Goal: Task Accomplishment & Management: Manage account settings

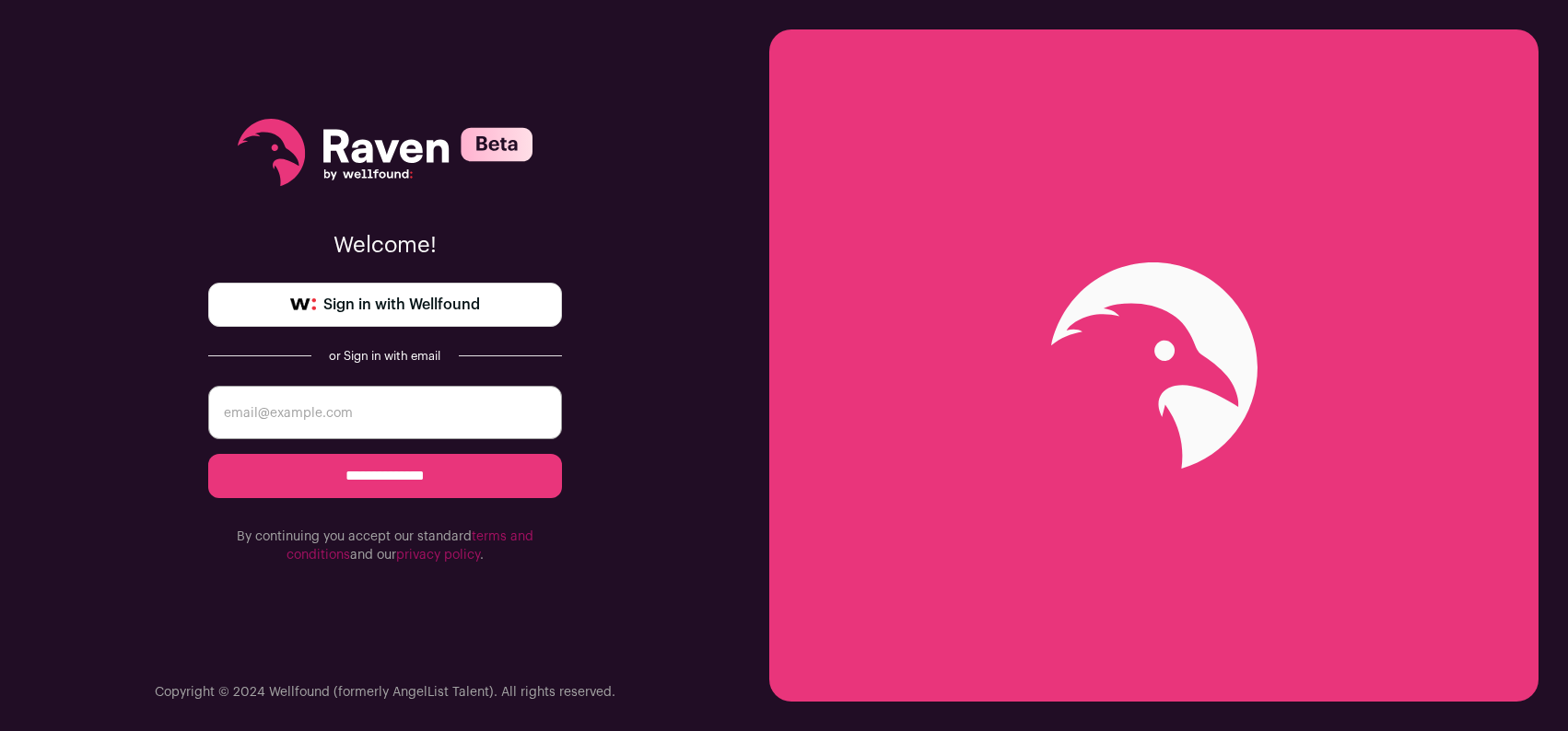
click at [376, 303] on span "Sign in with Wellfound" at bounding box center [402, 305] width 157 height 23
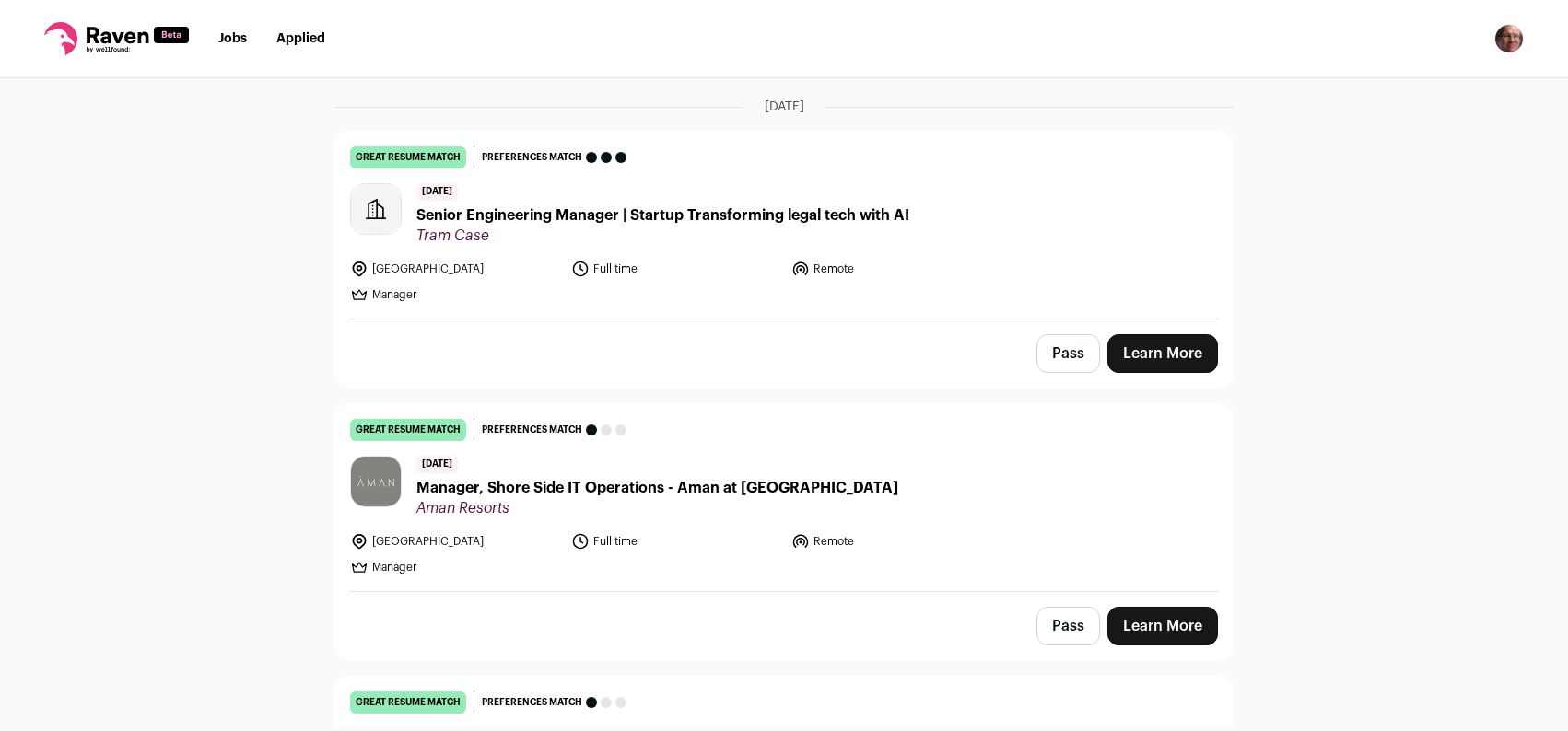
scroll to position [130, 0]
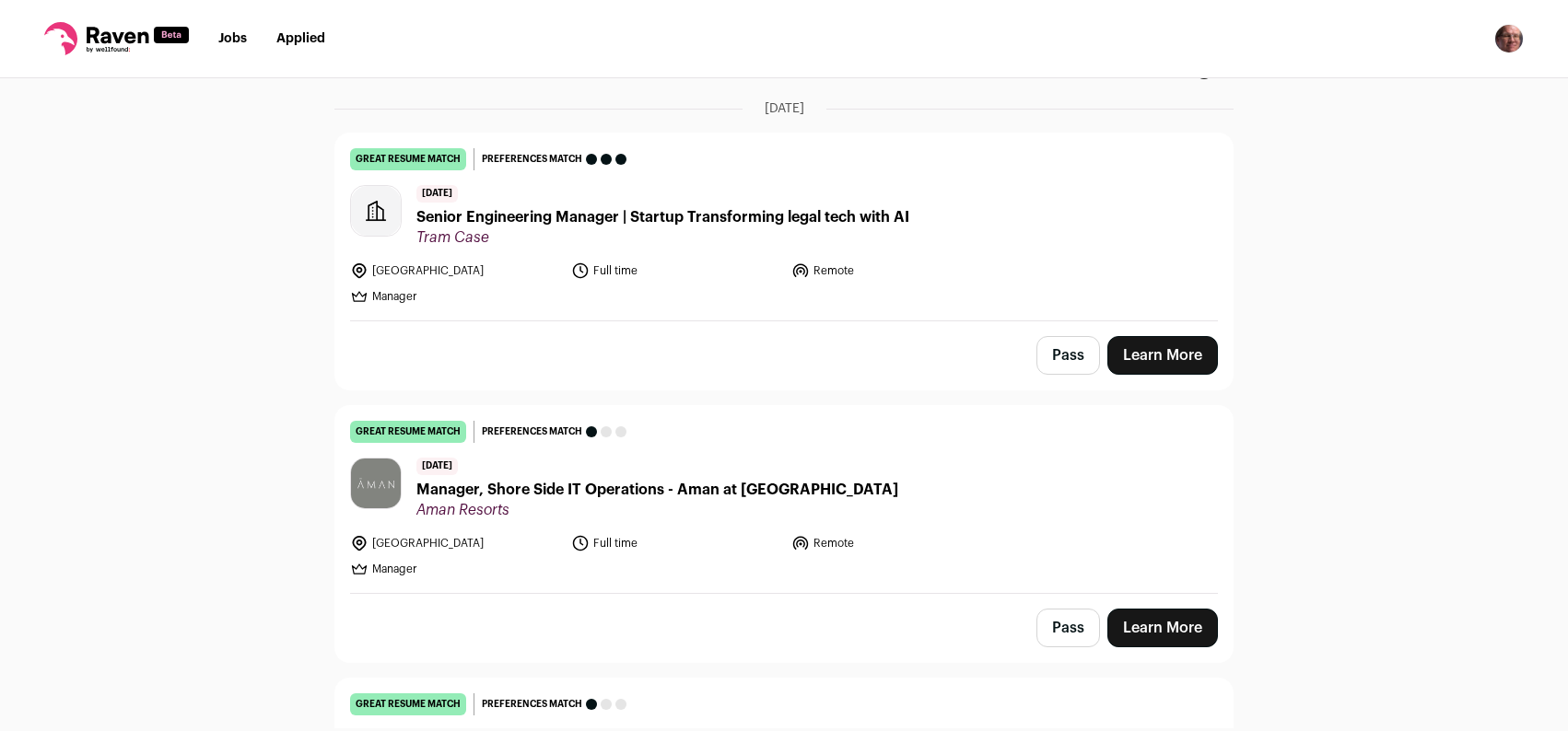
click at [237, 37] on link "Jobs" at bounding box center [232, 38] width 28 height 13
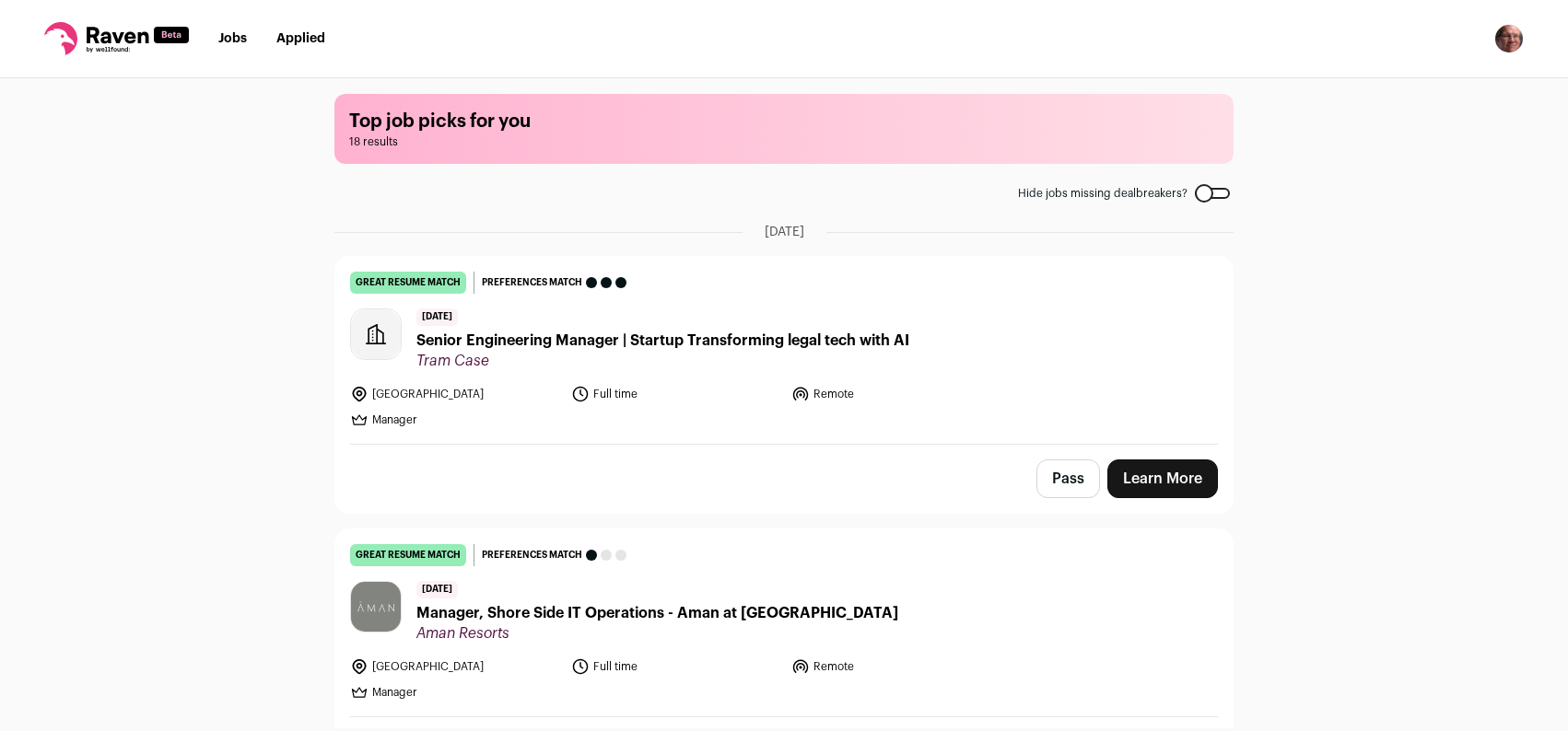
scroll to position [8, 0]
click at [1509, 36] on img "Open dropdown" at bounding box center [1508, 38] width 29 height 29
click at [1427, 91] on link "Settings" at bounding box center [1421, 85] width 204 height 44
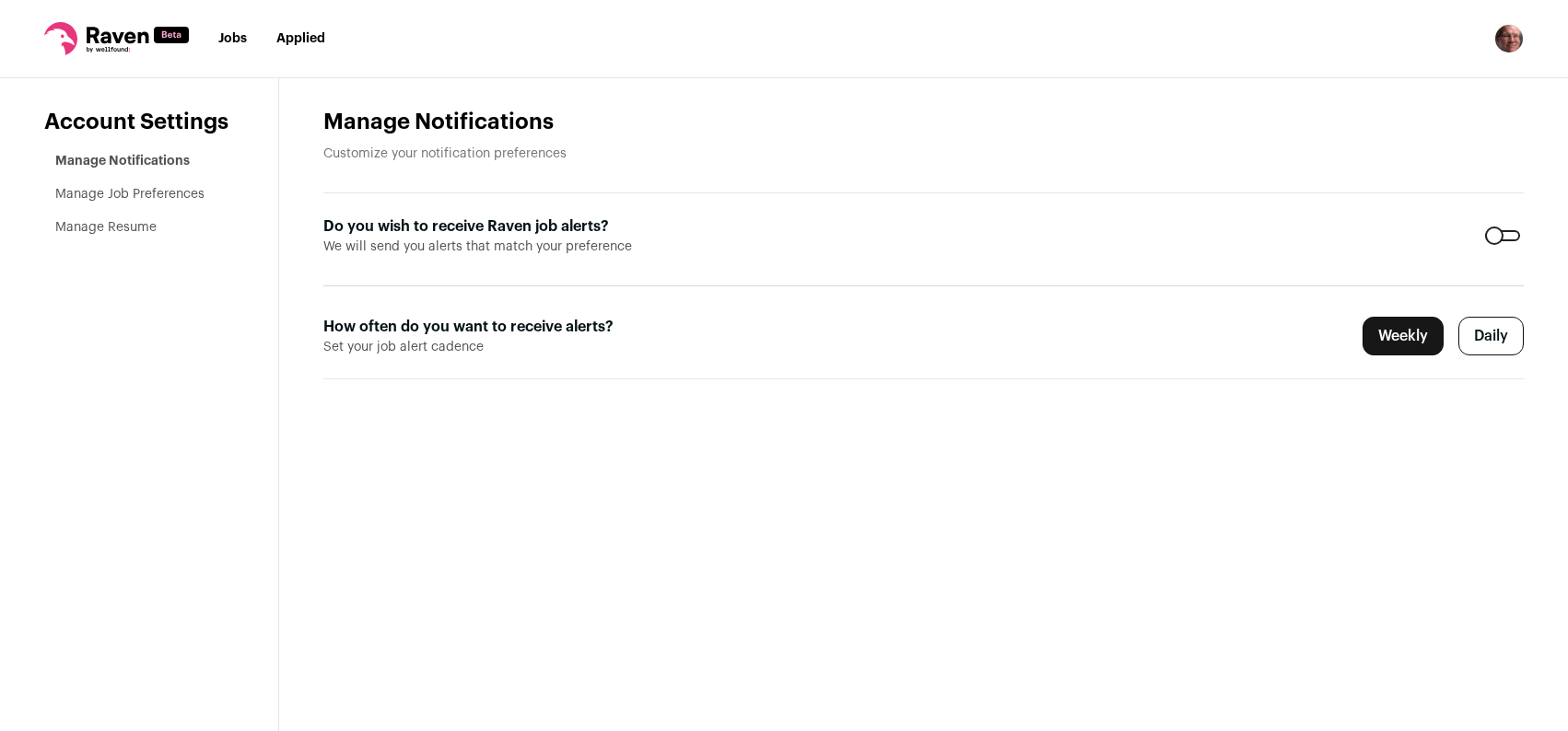
click at [119, 230] on link "Manage Resume" at bounding box center [105, 227] width 101 height 13
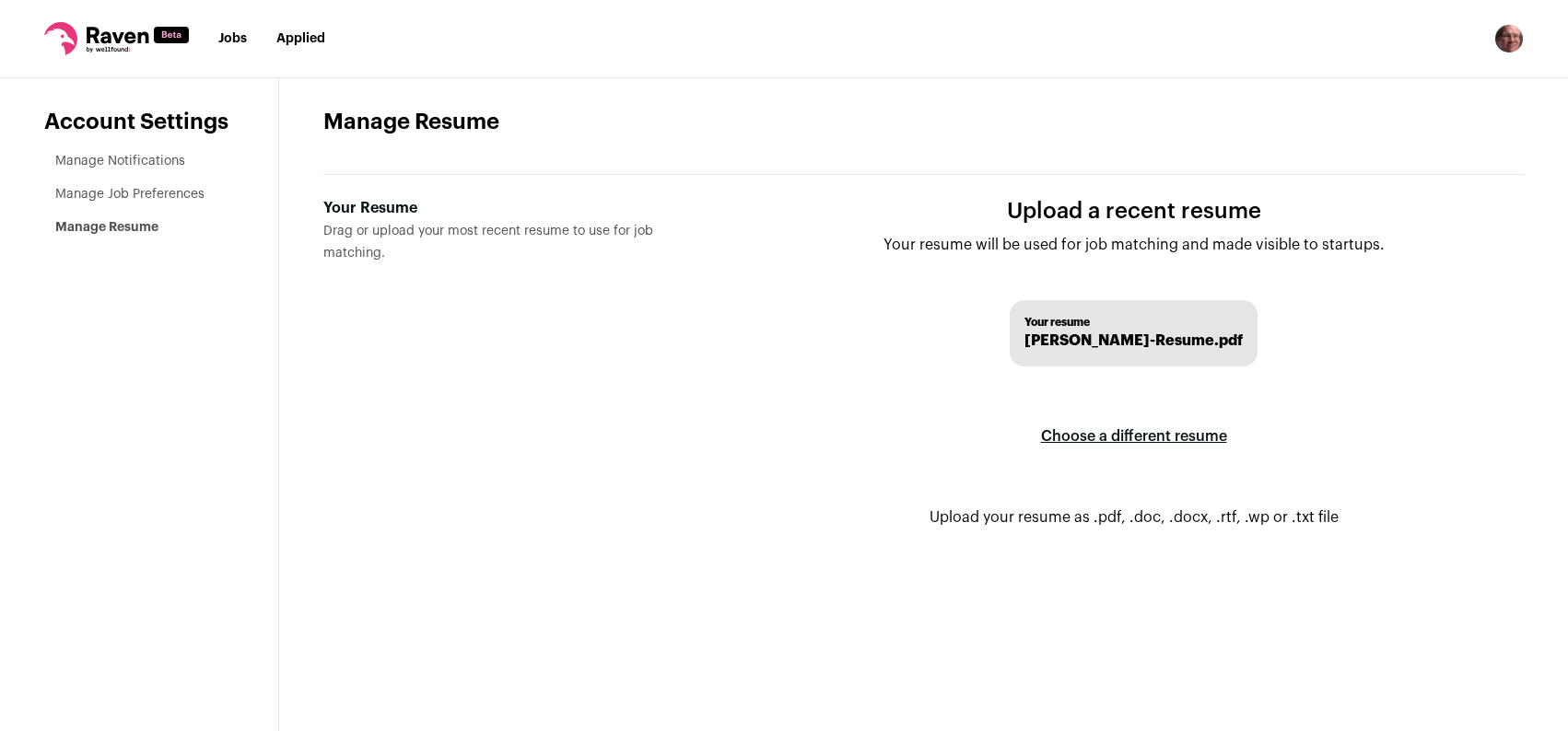
click at [1121, 438] on label "Choose a different resume" at bounding box center [1134, 436] width 186 height 52
click at [0, 0] on input "Your Resume Drag or upload your most recent resume to use for job matching." at bounding box center [0, 0] width 0 height 0
click at [116, 192] on link "Manage Job Preferences" at bounding box center [129, 194] width 149 height 13
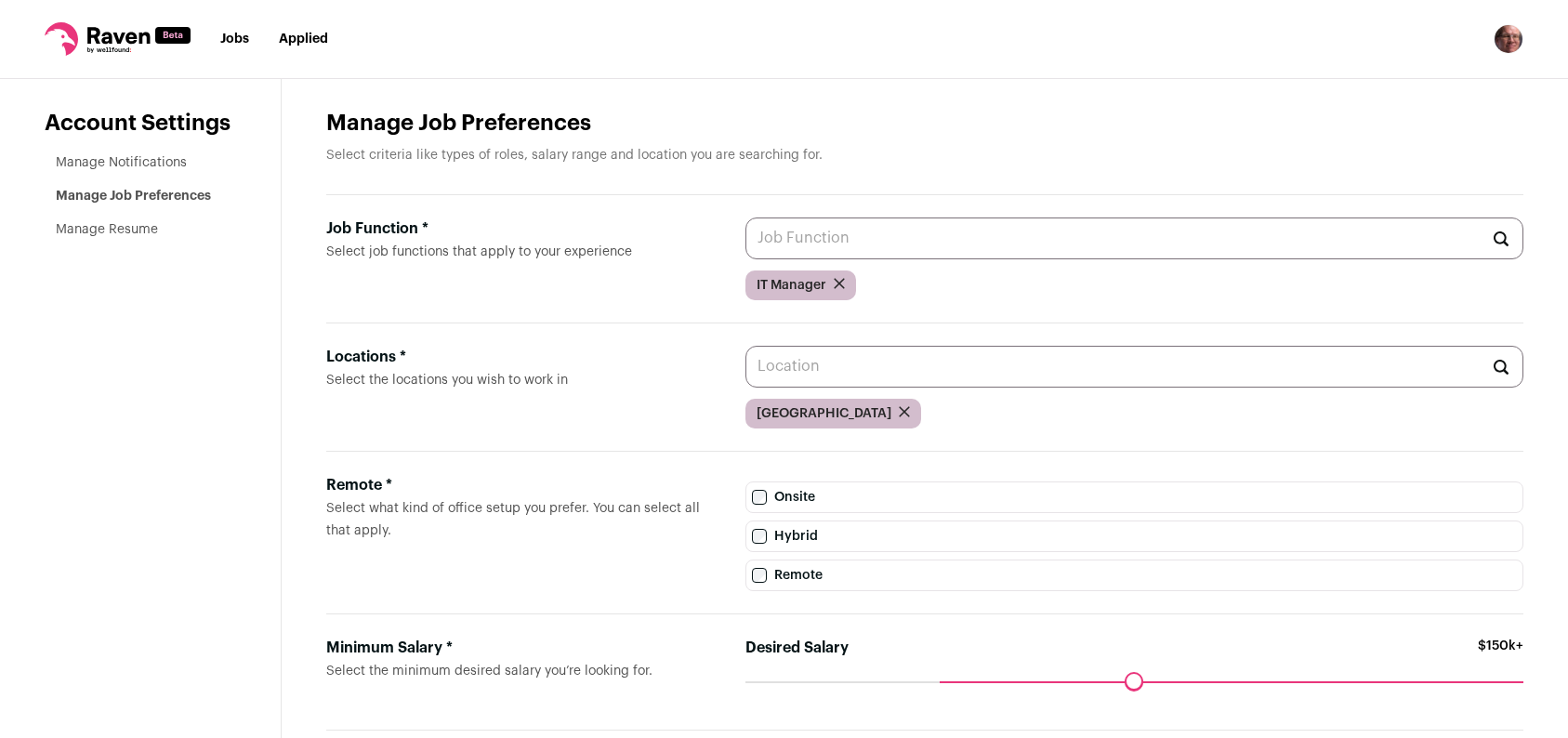
click at [827, 243] on input "Job Function * Select job functions that apply to your experience" at bounding box center [1134, 238] width 778 height 42
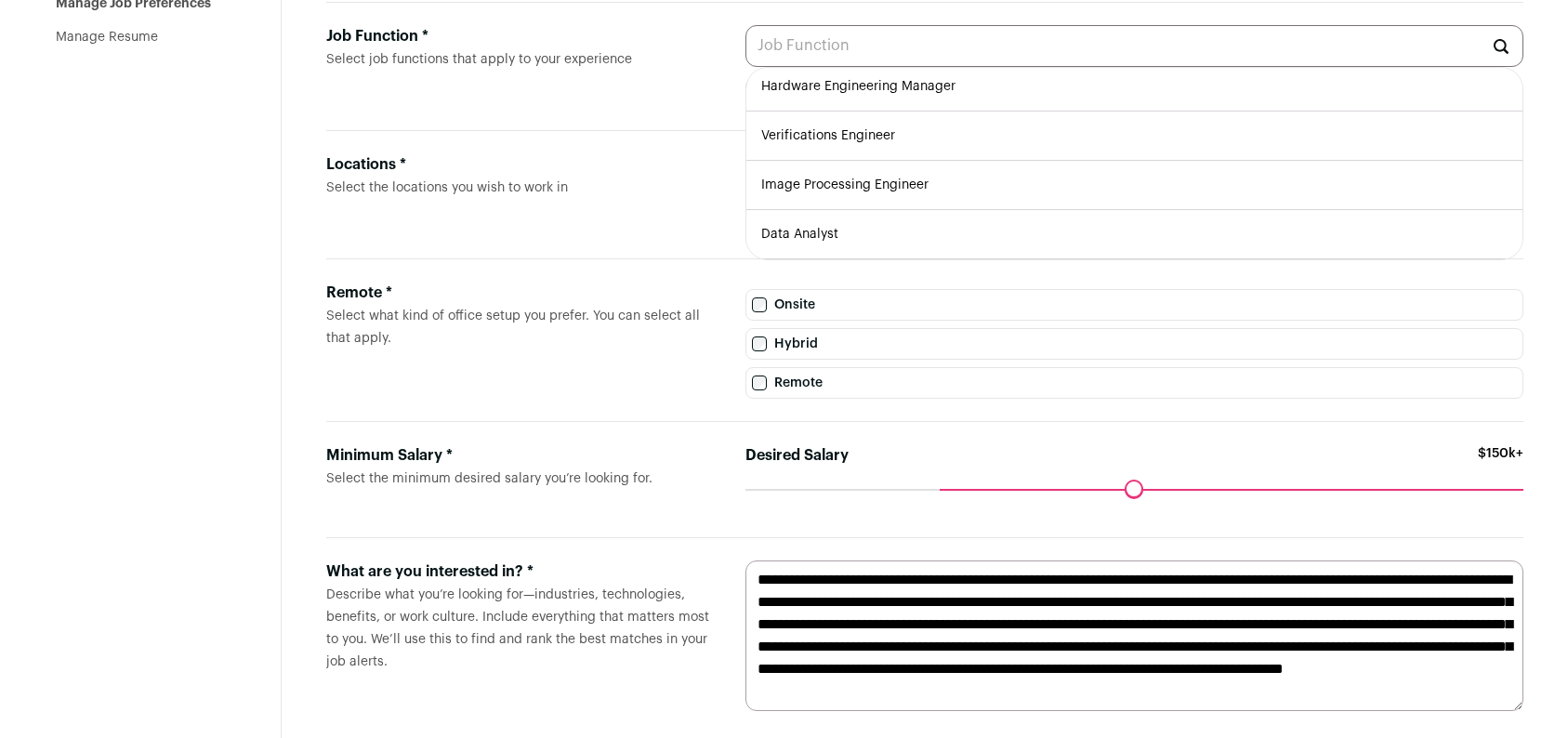
scroll to position [195, 0]
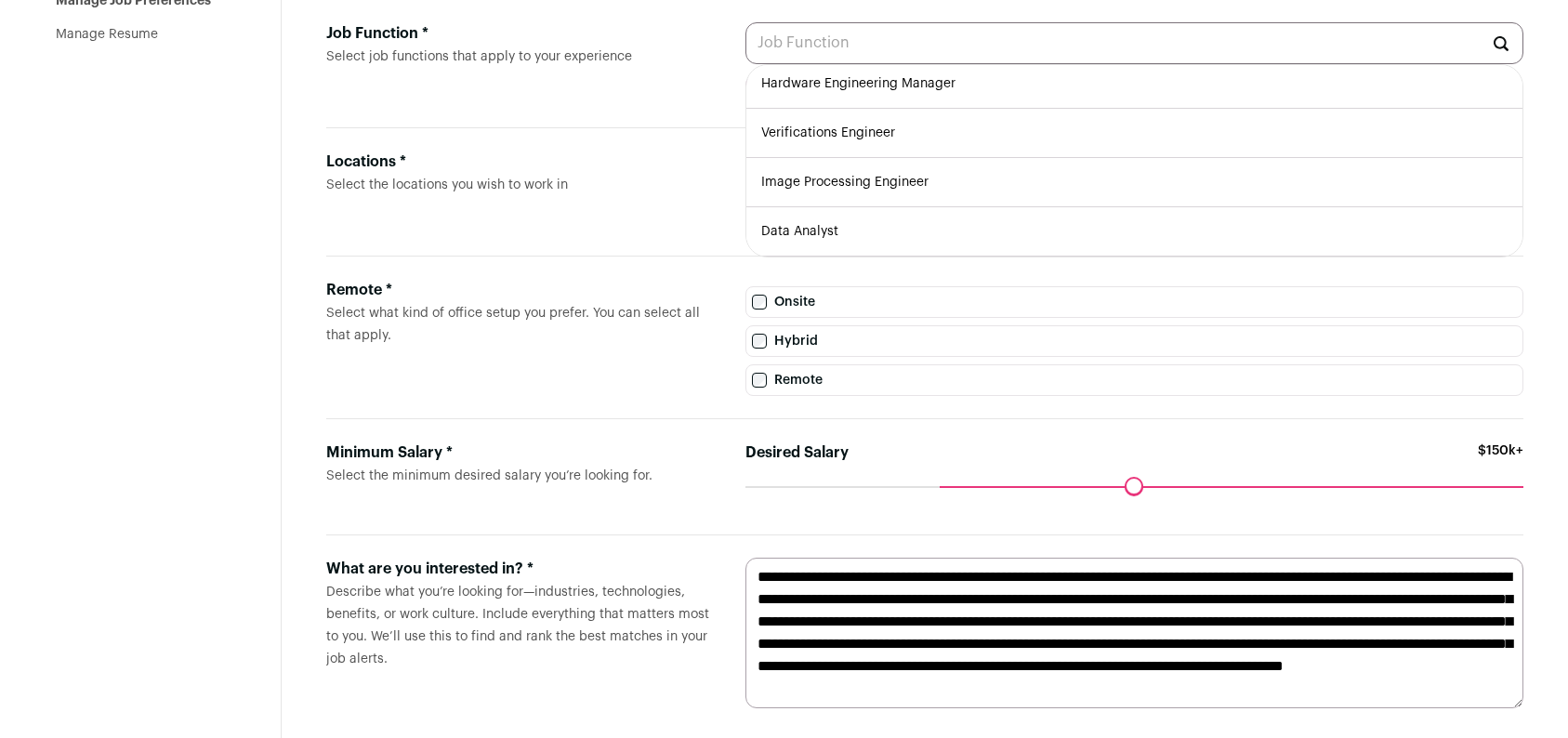
click at [643, 225] on label "Locations * Select the locations you wish to work in" at bounding box center [521, 192] width 390 height 83
click at [745, 193] on input "Locations * Select the locations you wish to work in" at bounding box center [1134, 171] width 778 height 42
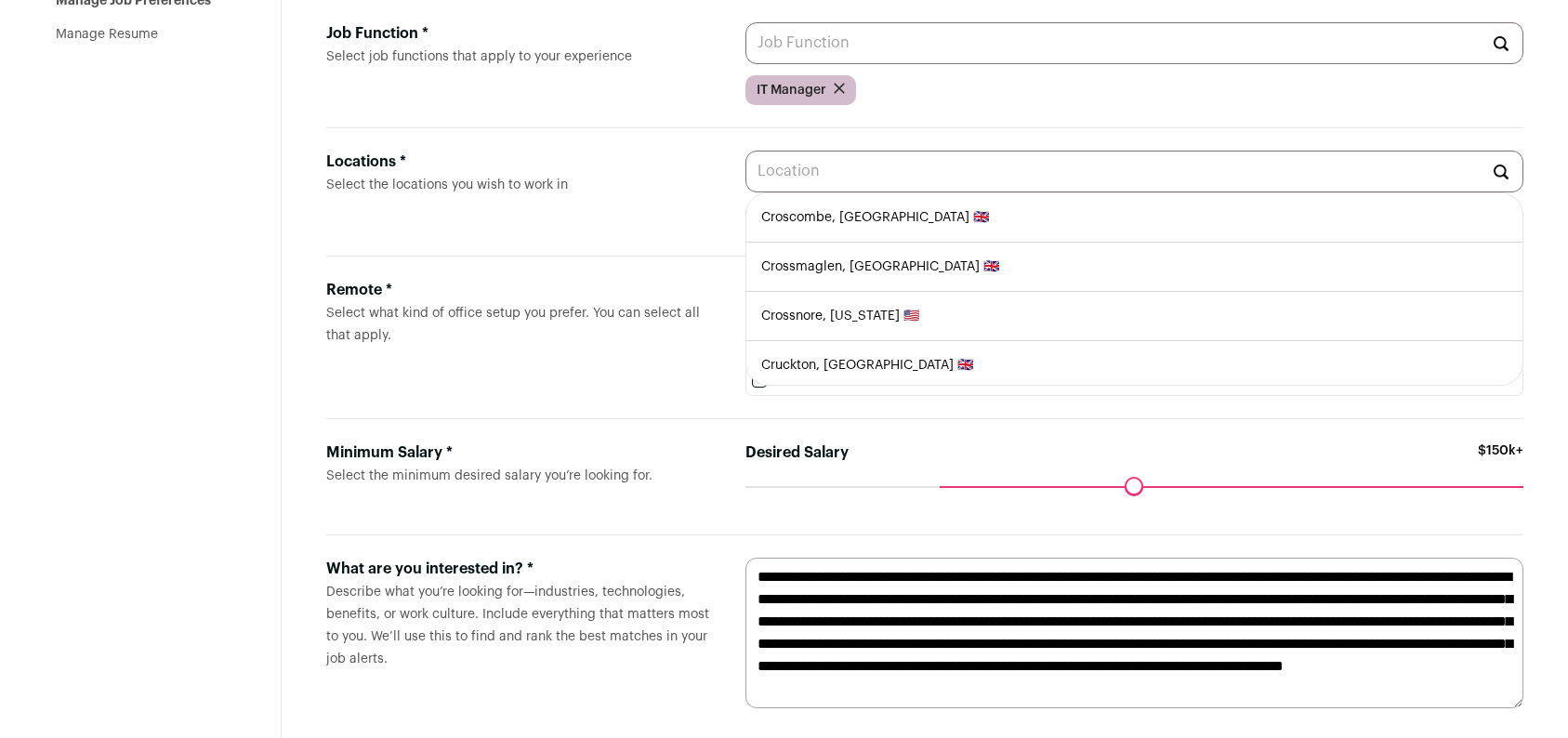
click at [616, 380] on label "Remote * Select what kind of office setup you prefer. You can select all that a…" at bounding box center [521, 337] width 390 height 117
click at [745, 193] on input "Locations * Select the locations you wish to work in" at bounding box center [1134, 171] width 778 height 42
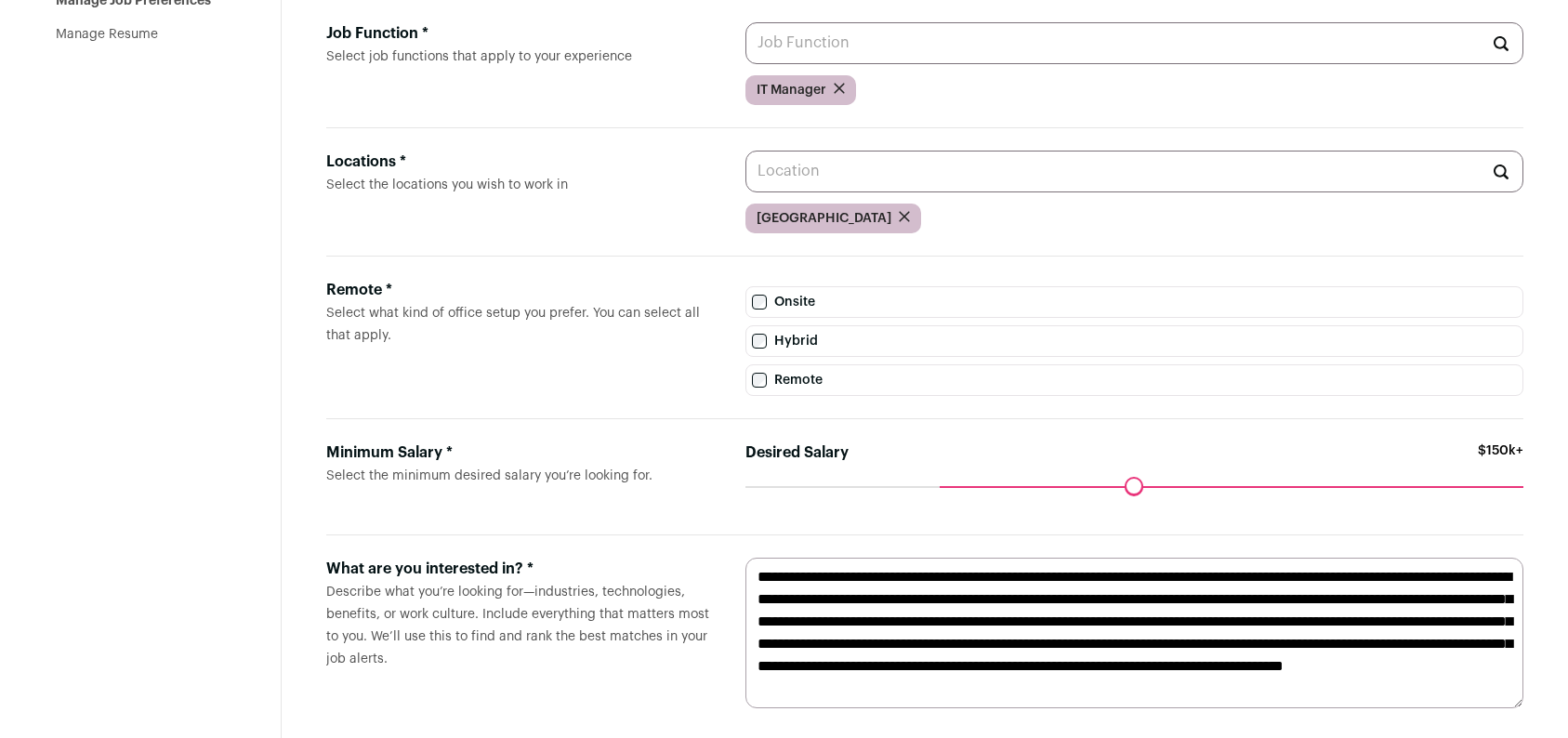
click at [1548, 397] on main "Manage Job Preferences Select criteria like types of roles, salary range and lo…" at bounding box center [924, 323] width 1286 height 876
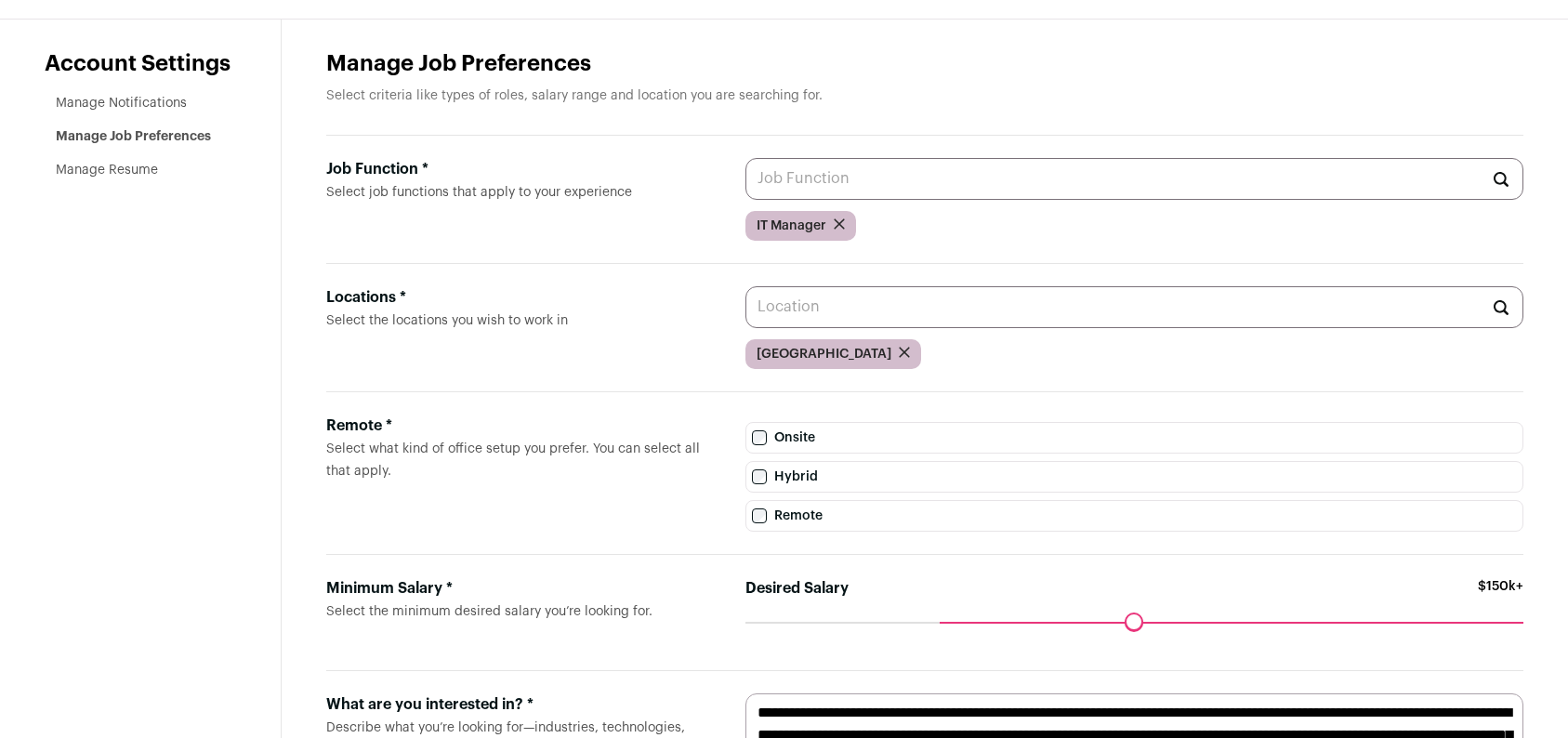
scroll to position [0, 0]
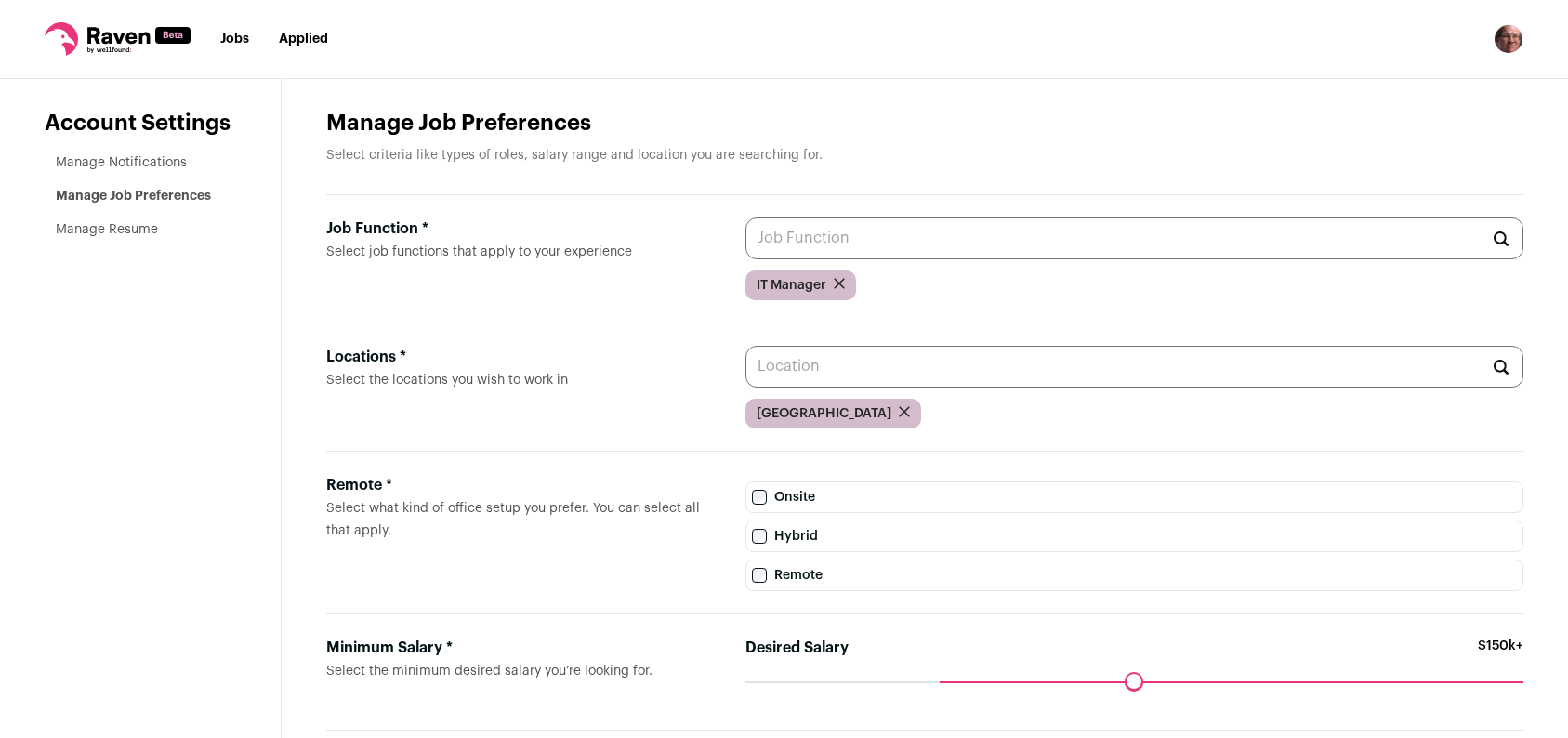
click at [901, 377] on input "Locations * Select the locations you wish to work in" at bounding box center [1134, 367] width 778 height 42
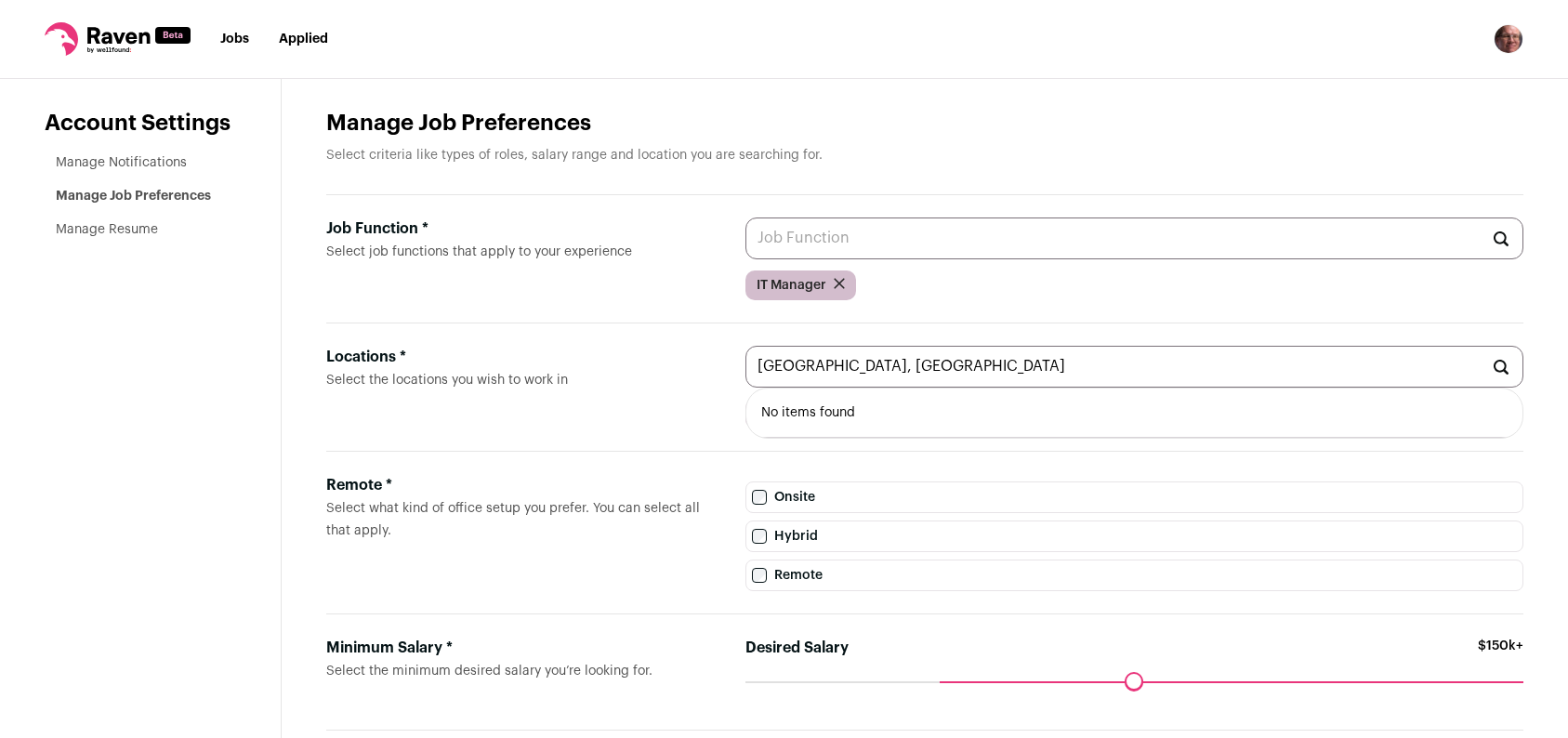
type input "Denver, CO"
click at [887, 419] on li "No items found" at bounding box center [1134, 414] width 776 height 49
click at [1503, 370] on icon at bounding box center [1500, 367] width 15 height 15
click at [779, 423] on li "No items found" at bounding box center [1134, 414] width 776 height 49
click at [781, 416] on li "No items found" at bounding box center [1134, 414] width 776 height 49
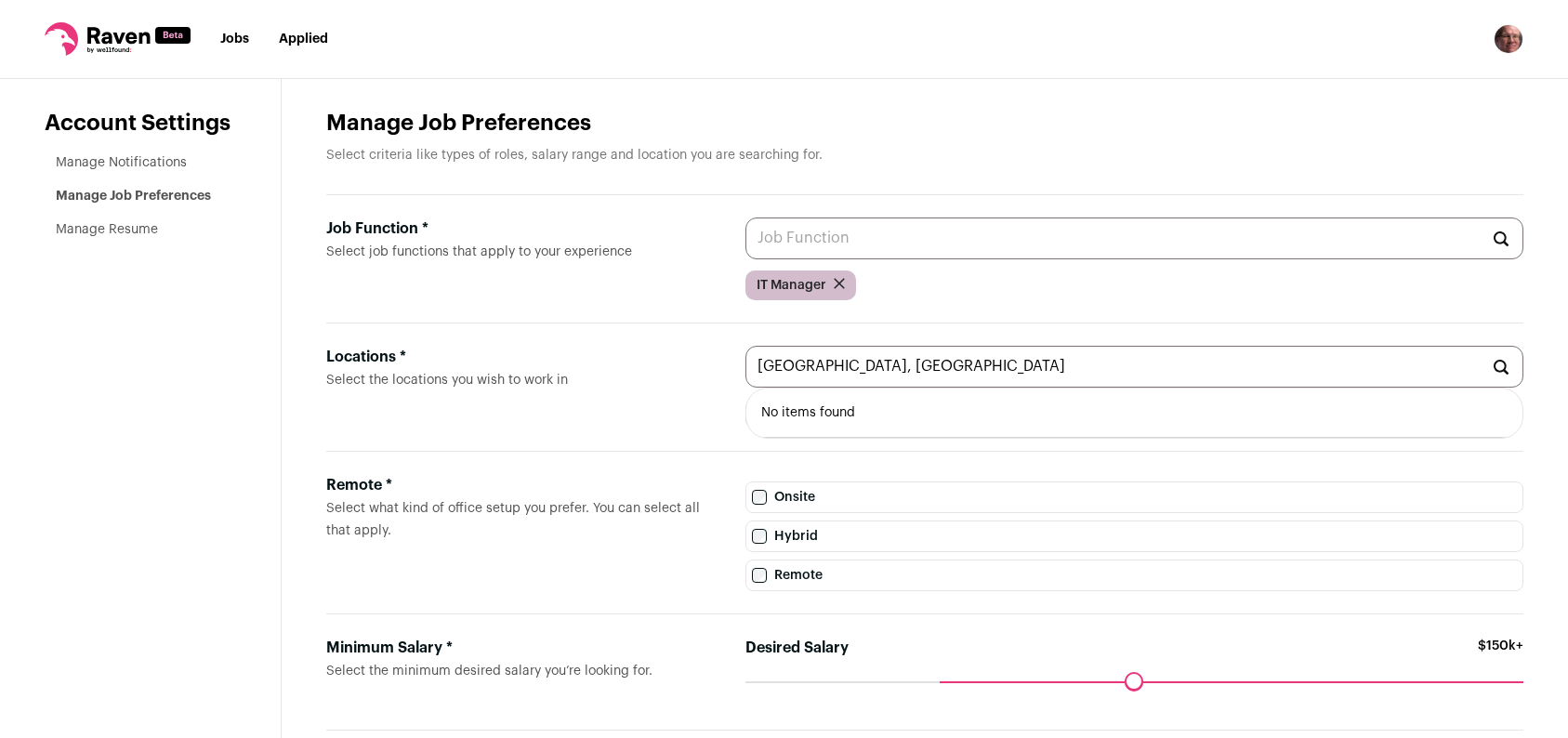
click at [870, 369] on input "Denver, CO" at bounding box center [1134, 367] width 778 height 42
drag, startPoint x: 870, startPoint y: 369, endPoint x: 726, endPoint y: 363, distance: 144.1
click at [726, 363] on div "Locations * Select the locations you wish to work in Denver, CO No items found …" at bounding box center [924, 388] width 1197 height 129
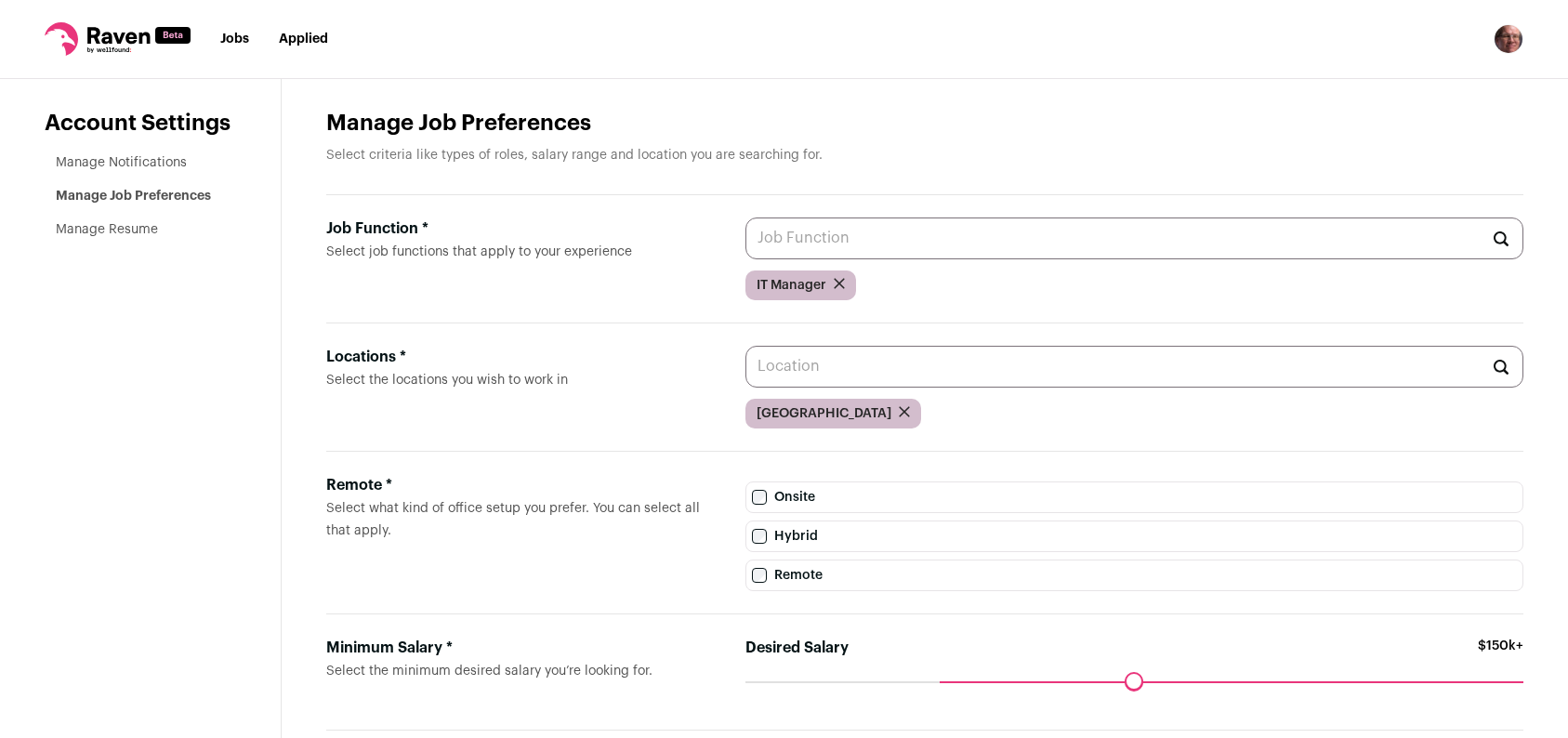
click at [763, 413] on span "Denver" at bounding box center [824, 414] width 134 height 19
click at [143, 162] on link "Manage Notifications" at bounding box center [121, 162] width 131 height 13
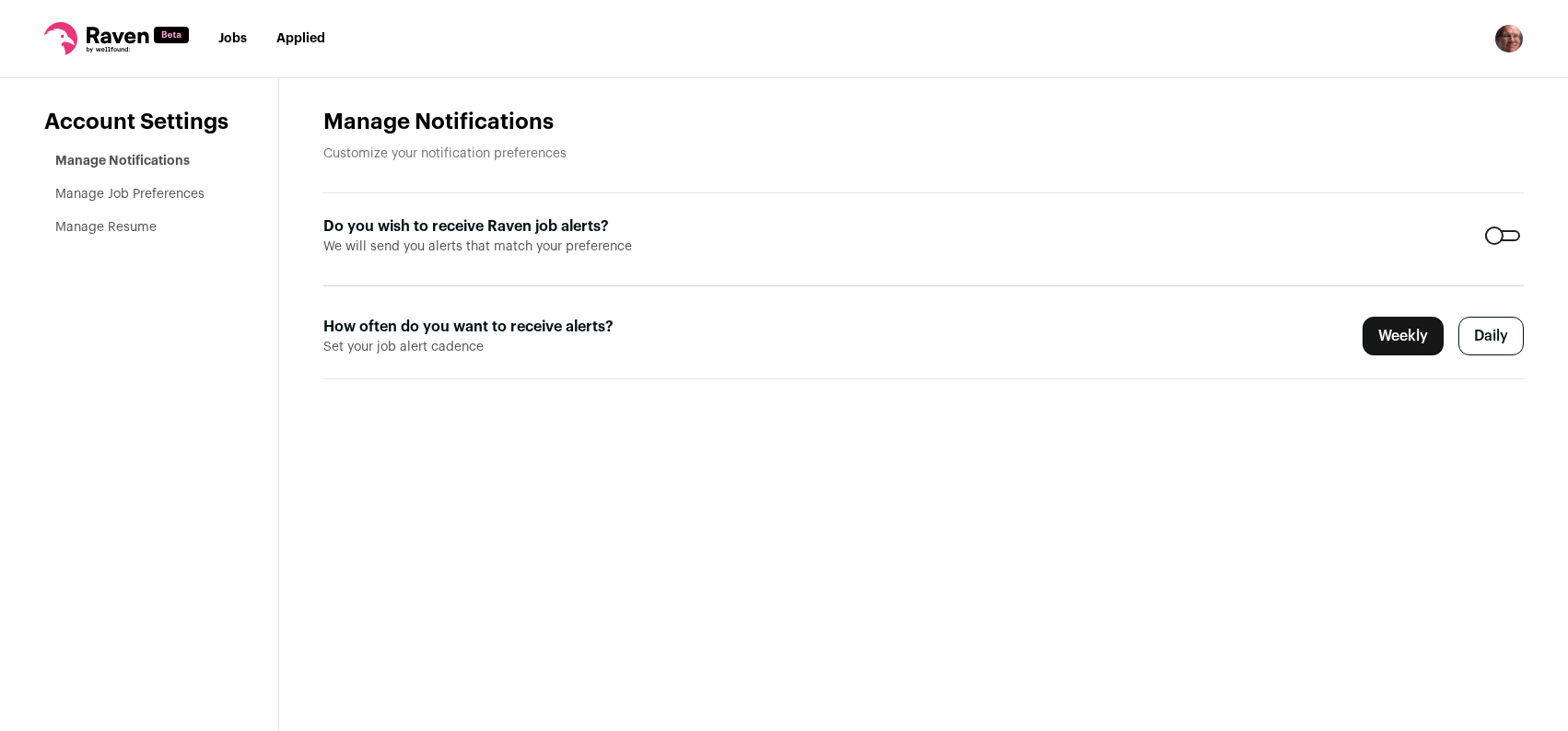
click at [1484, 332] on label "Daily" at bounding box center [1491, 335] width 66 height 38
click at [229, 38] on link "Jobs" at bounding box center [232, 38] width 28 height 13
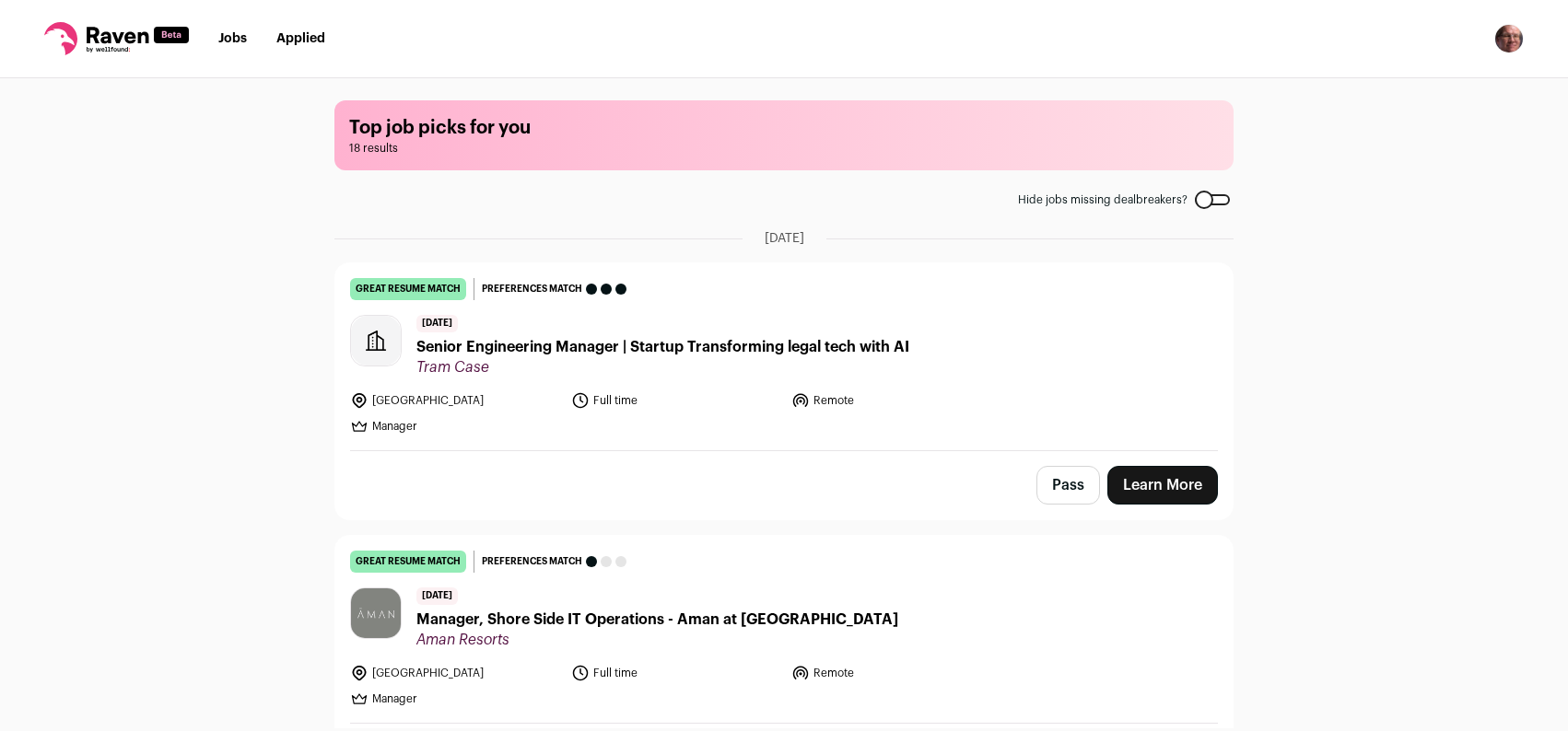
click at [1215, 197] on div at bounding box center [1212, 199] width 35 height 11
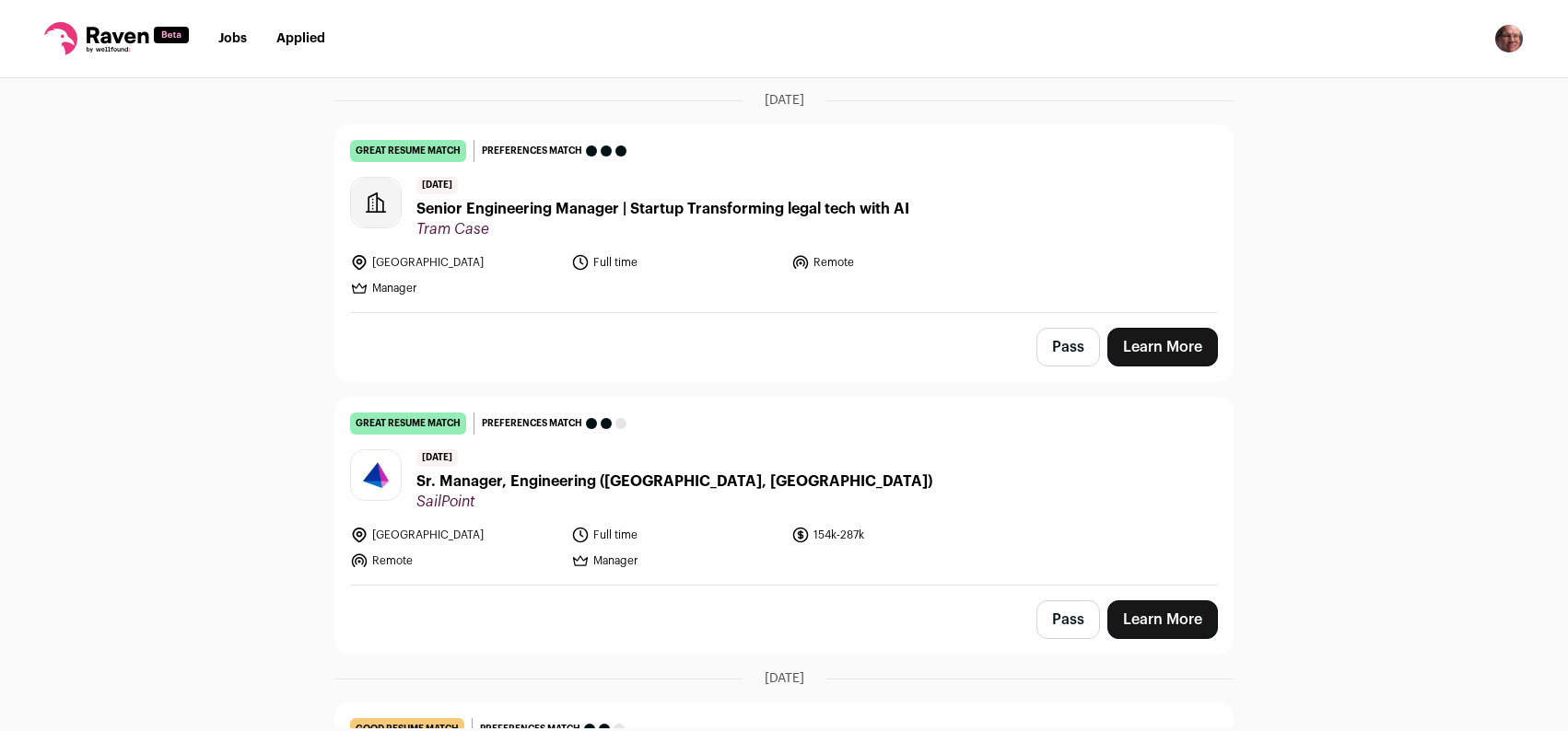
scroll to position [140, 0]
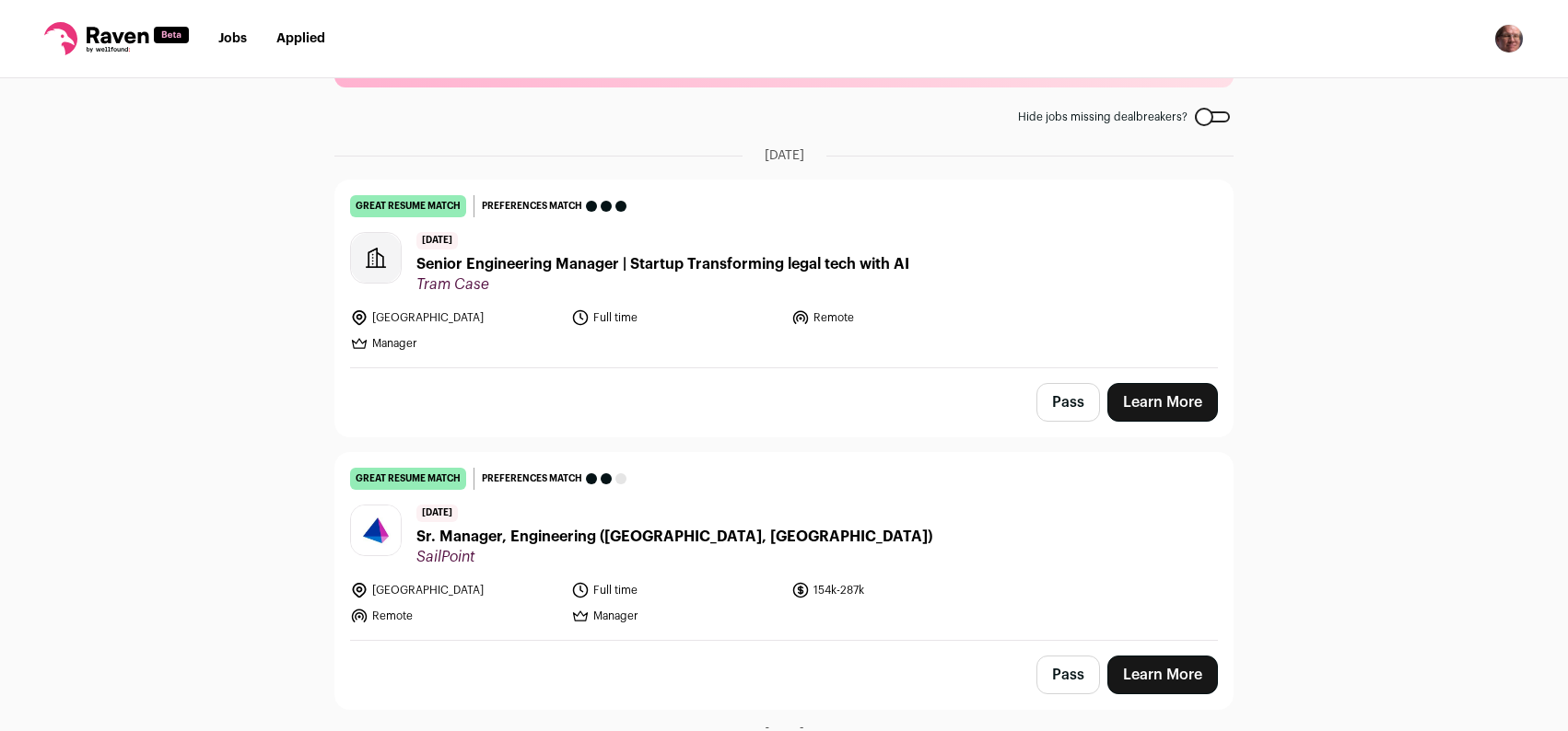
scroll to position [84, 0]
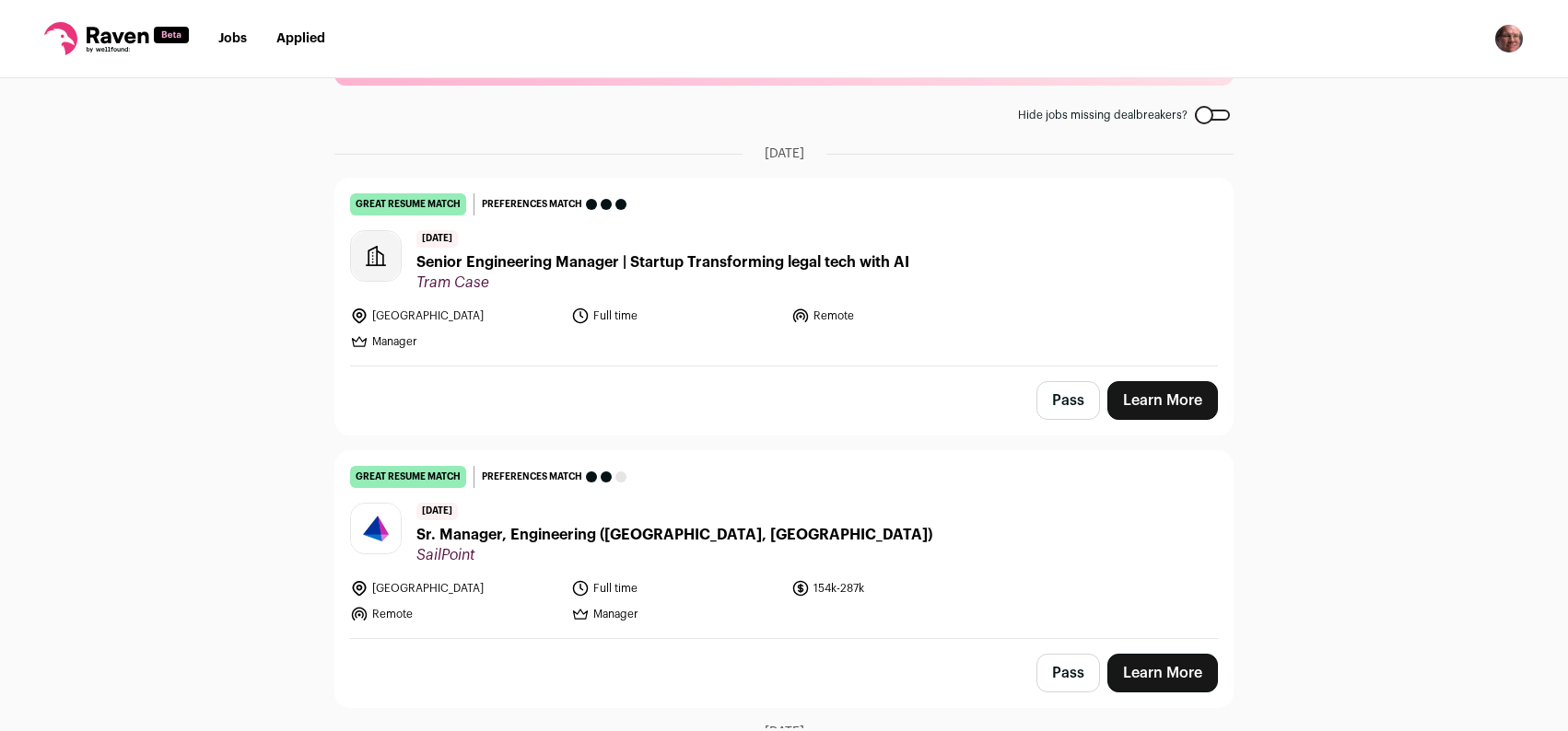
click at [1195, 119] on div at bounding box center [1212, 115] width 35 height 11
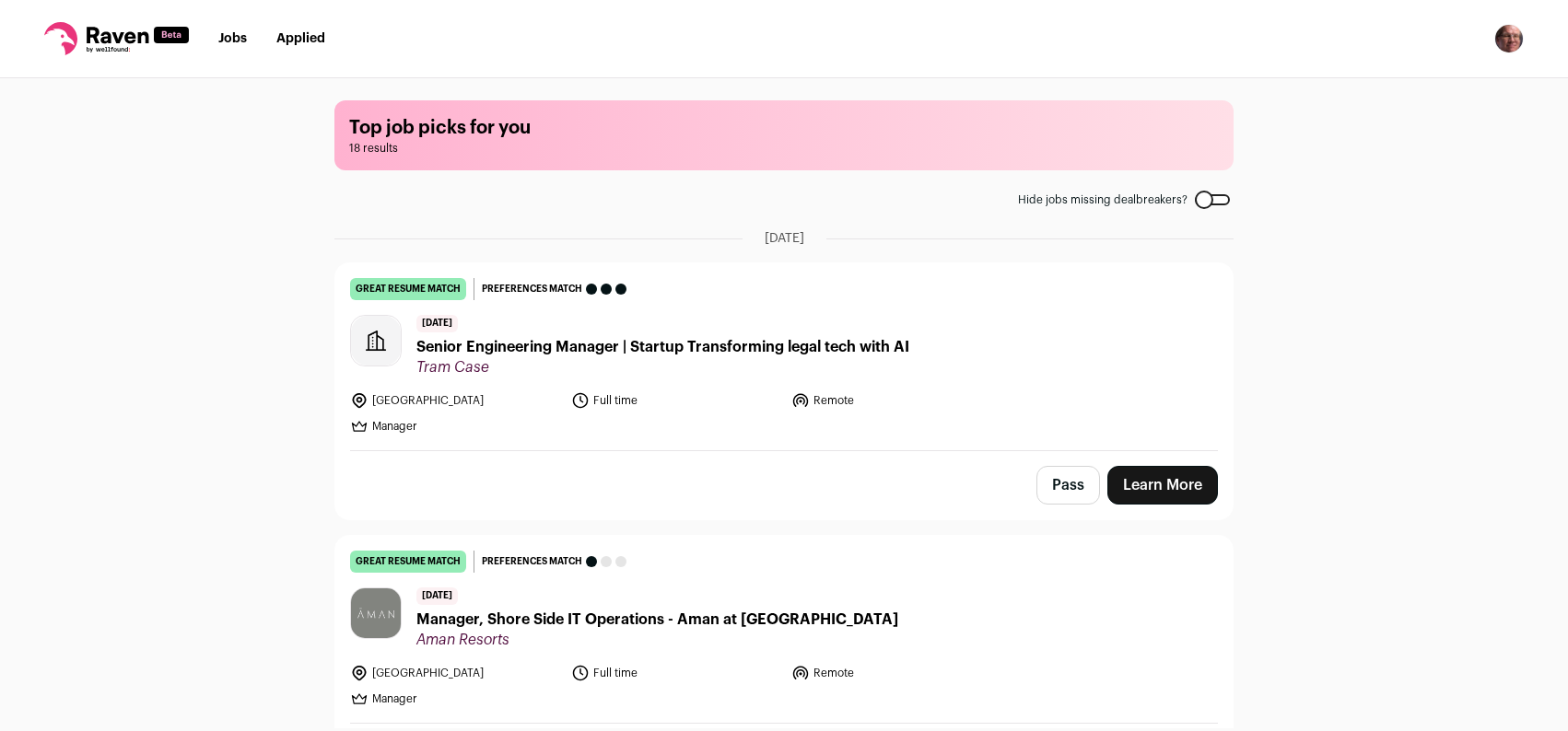
click at [1211, 199] on div at bounding box center [1212, 199] width 35 height 11
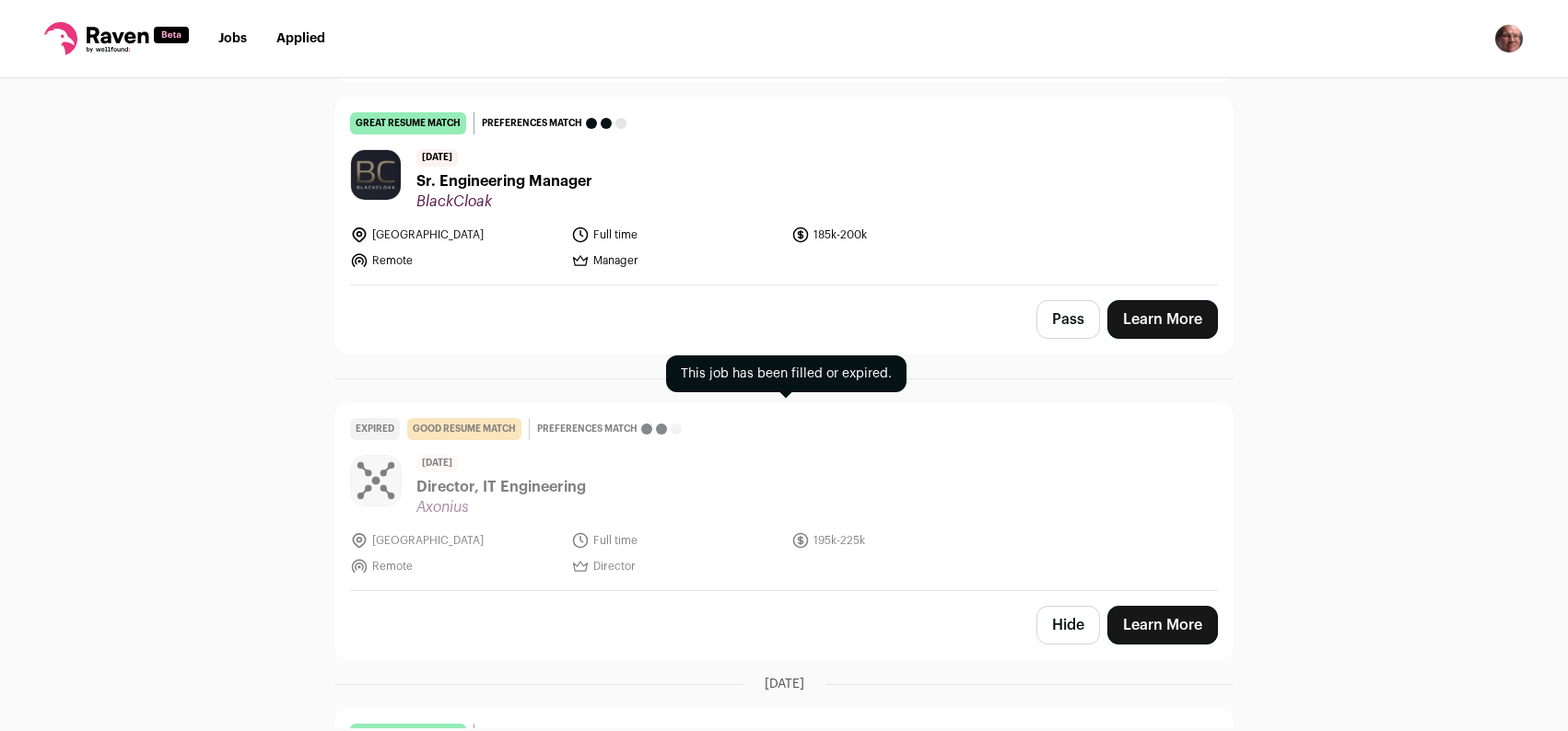
scroll to position [1044, 0]
click at [1080, 498] on header "21 days ago Director, IT Engineering Axonius" at bounding box center [783, 484] width 867 height 62
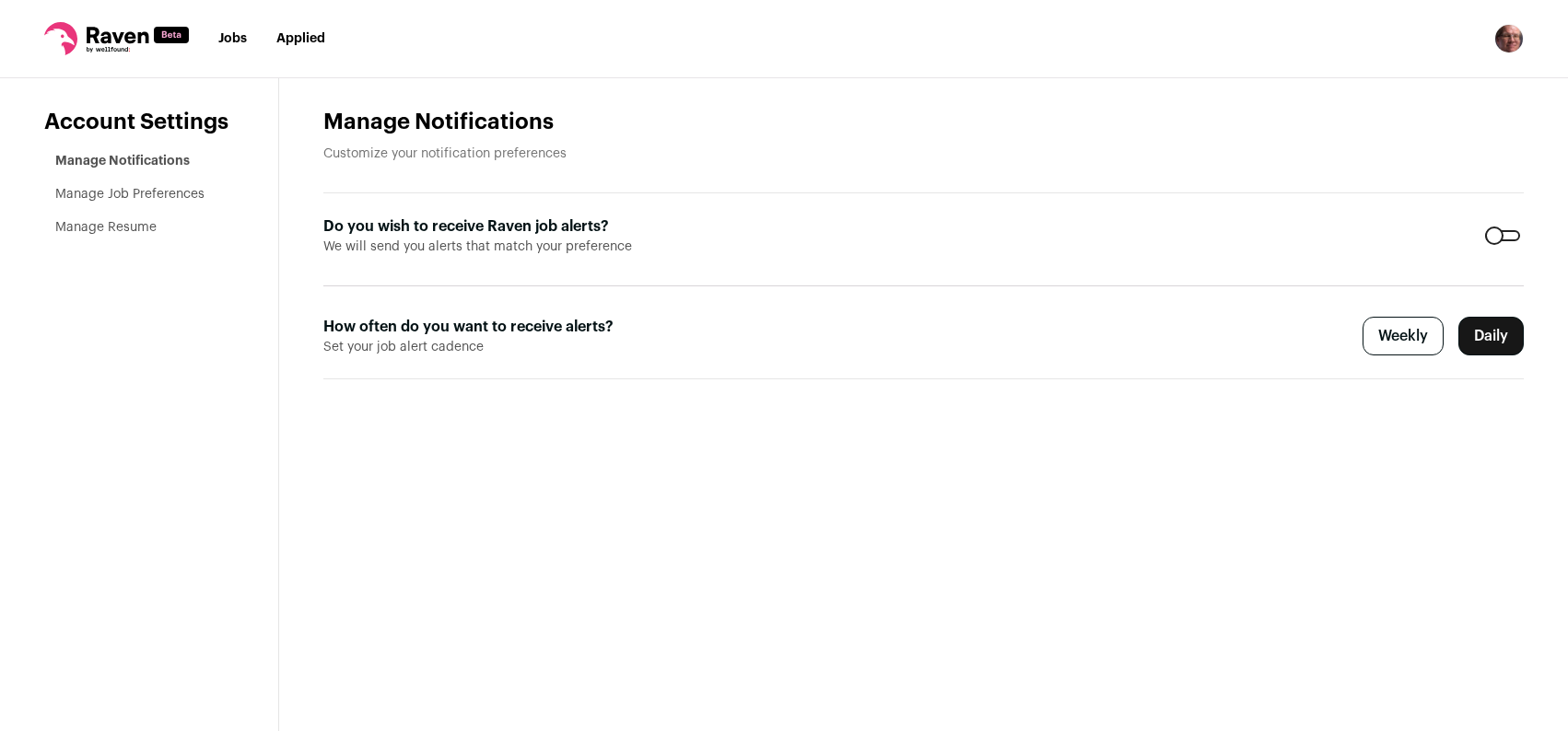
click at [245, 46] on li "Jobs" at bounding box center [232, 38] width 28 height 19
click at [234, 38] on link "Jobs" at bounding box center [232, 38] width 28 height 13
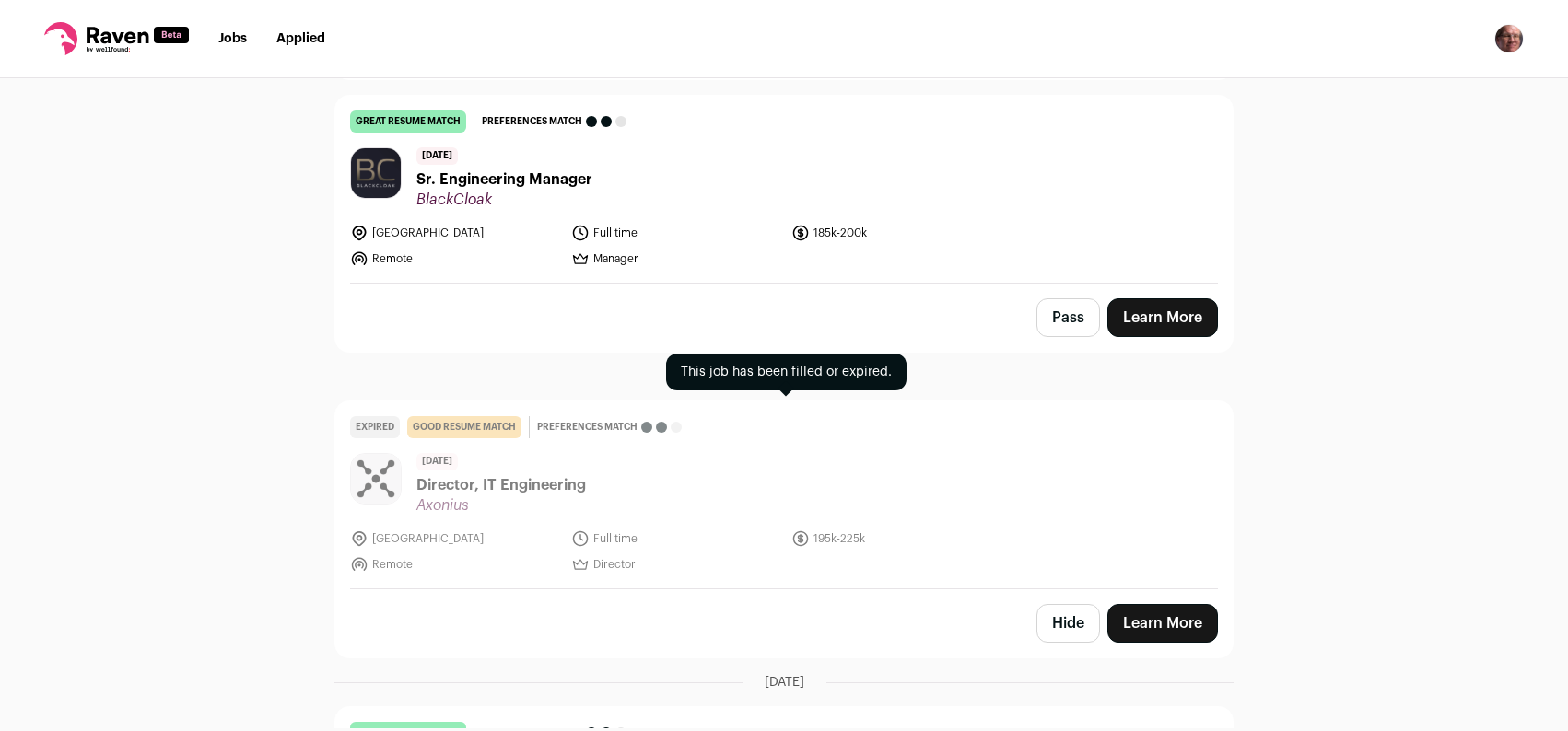
scroll to position [1052, 0]
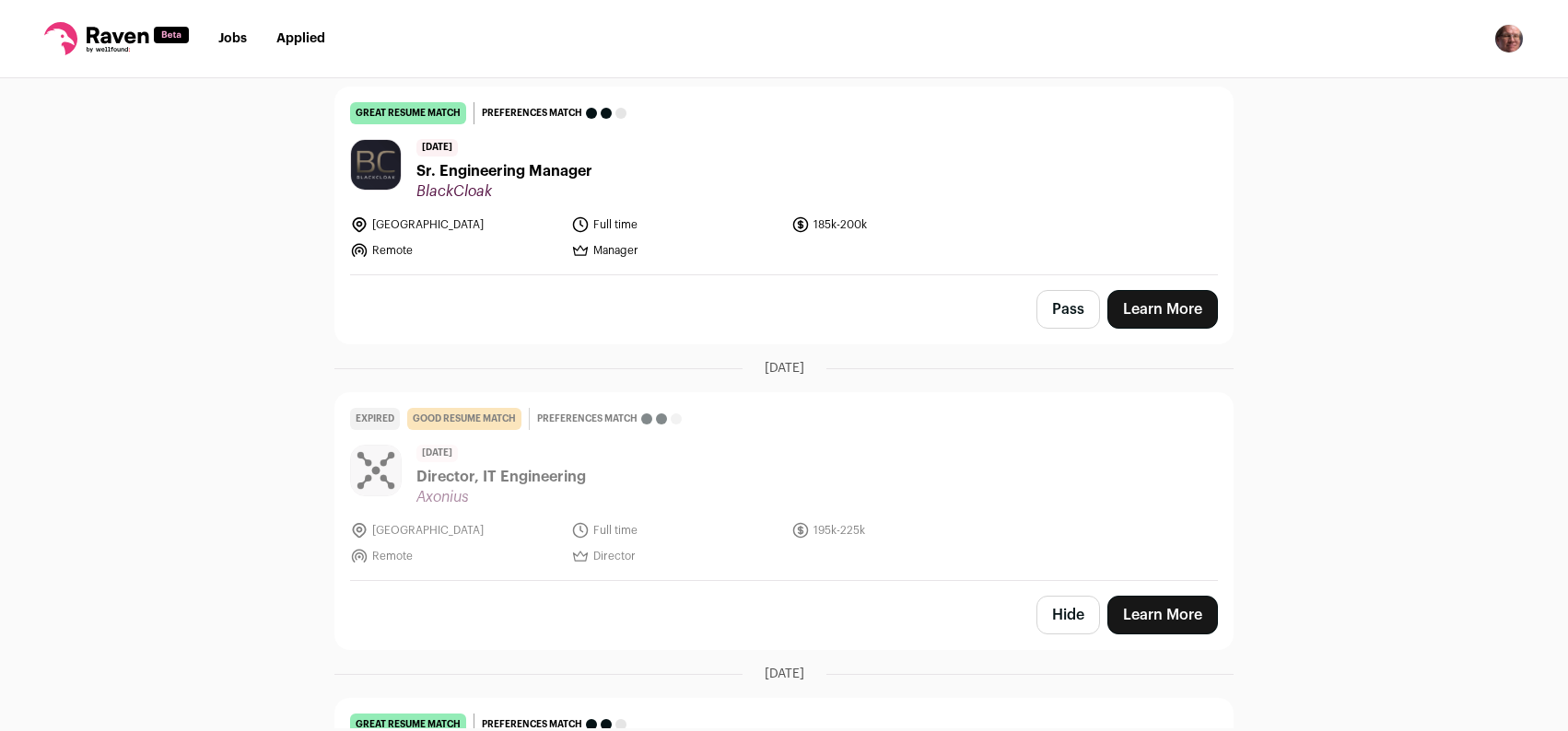
click at [1074, 598] on button "Hide" at bounding box center [1067, 614] width 64 height 38
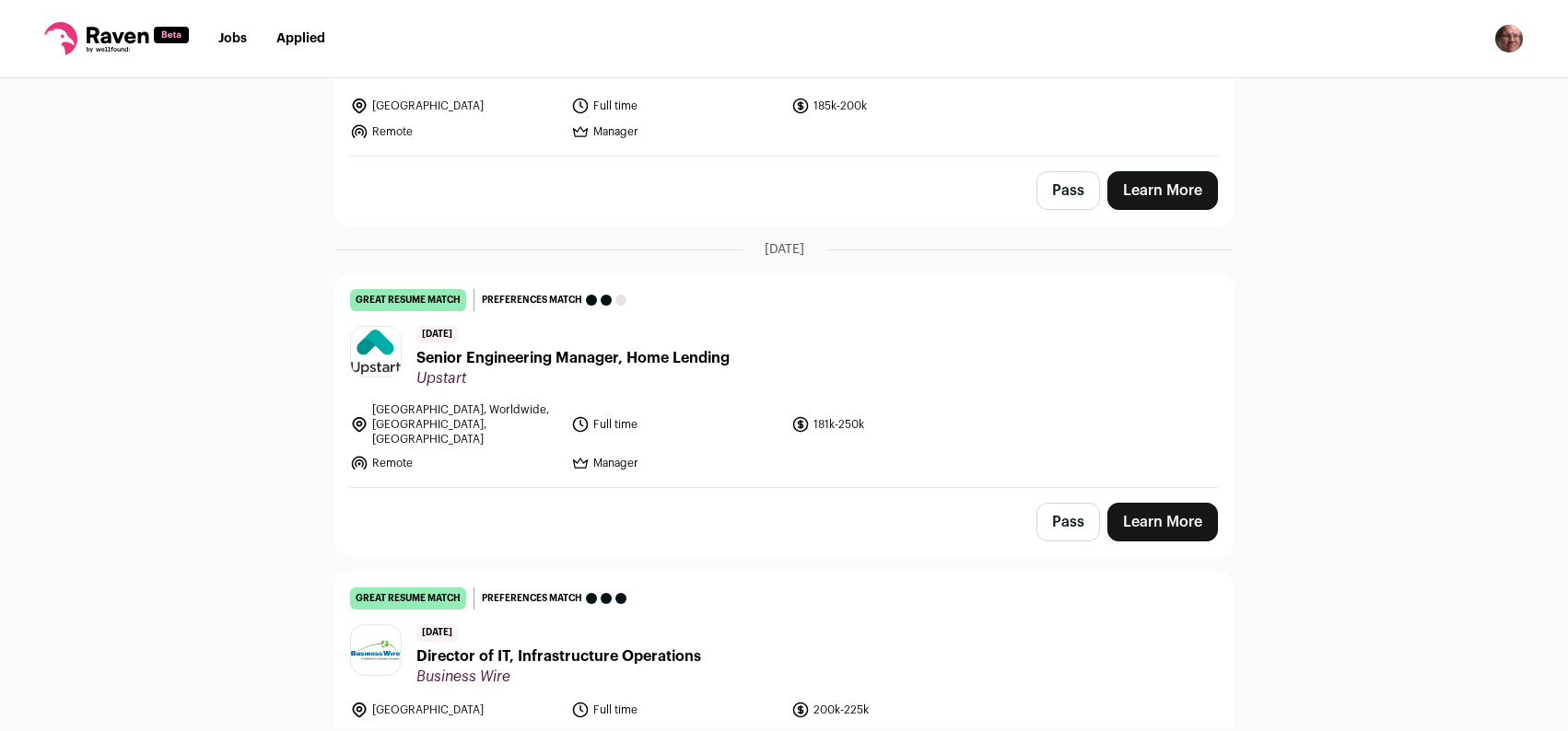
scroll to position [1181, 0]
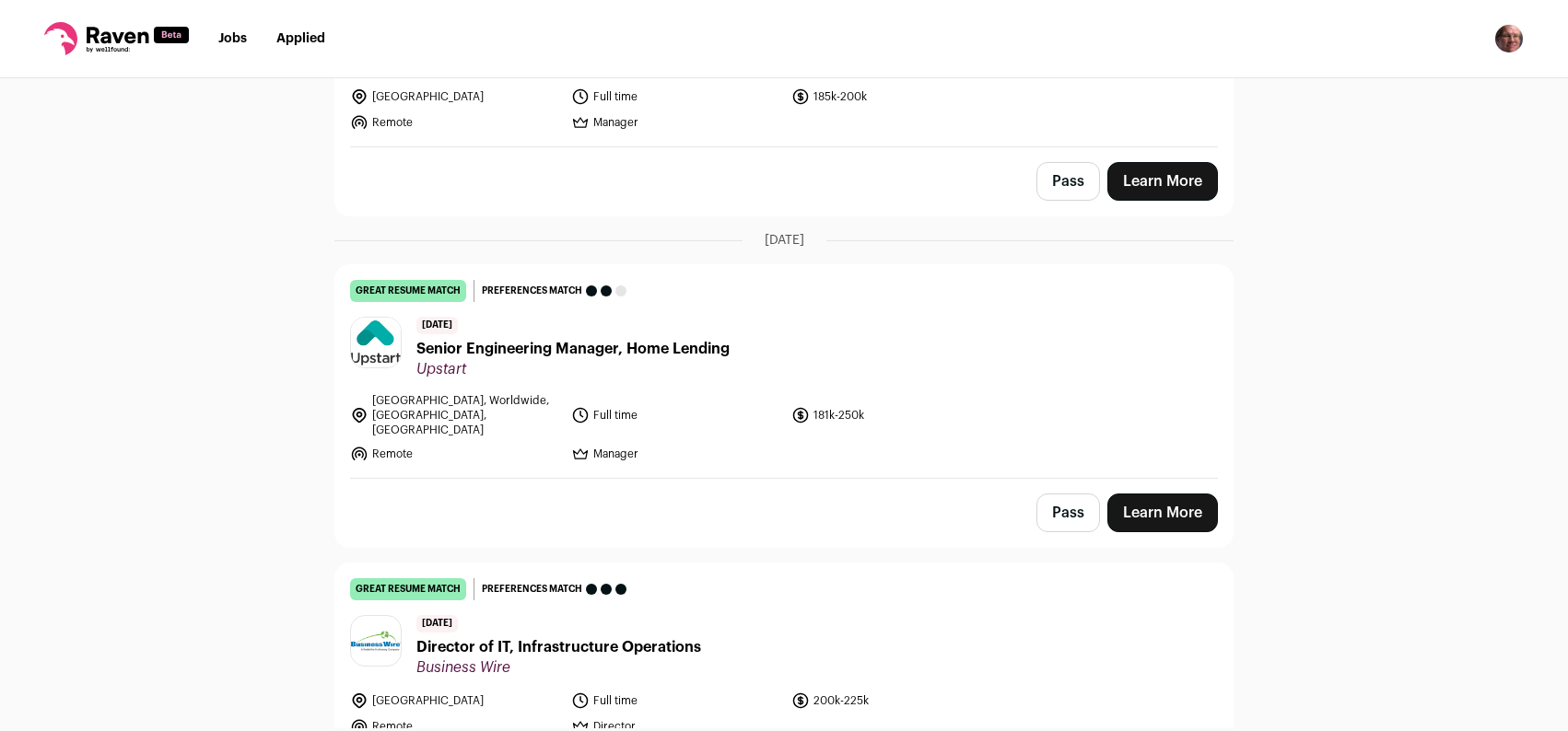
drag, startPoint x: 1065, startPoint y: 483, endPoint x: 951, endPoint y: 366, distance: 163.4
click at [950, 366] on div "great resume match You meet the must-have requirements, the nice-to-have requir…" at bounding box center [783, 406] width 899 height 283
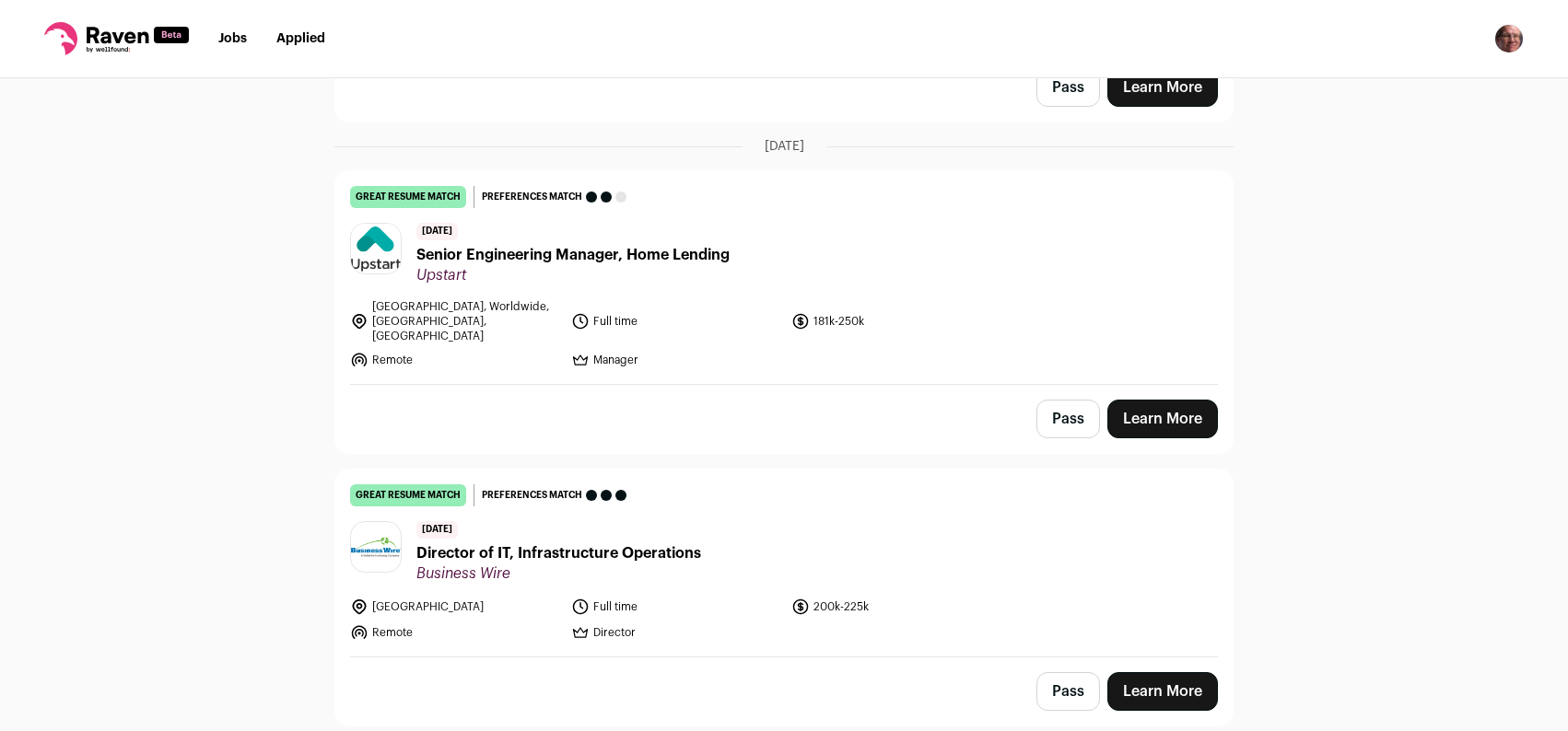
scroll to position [1279, 0]
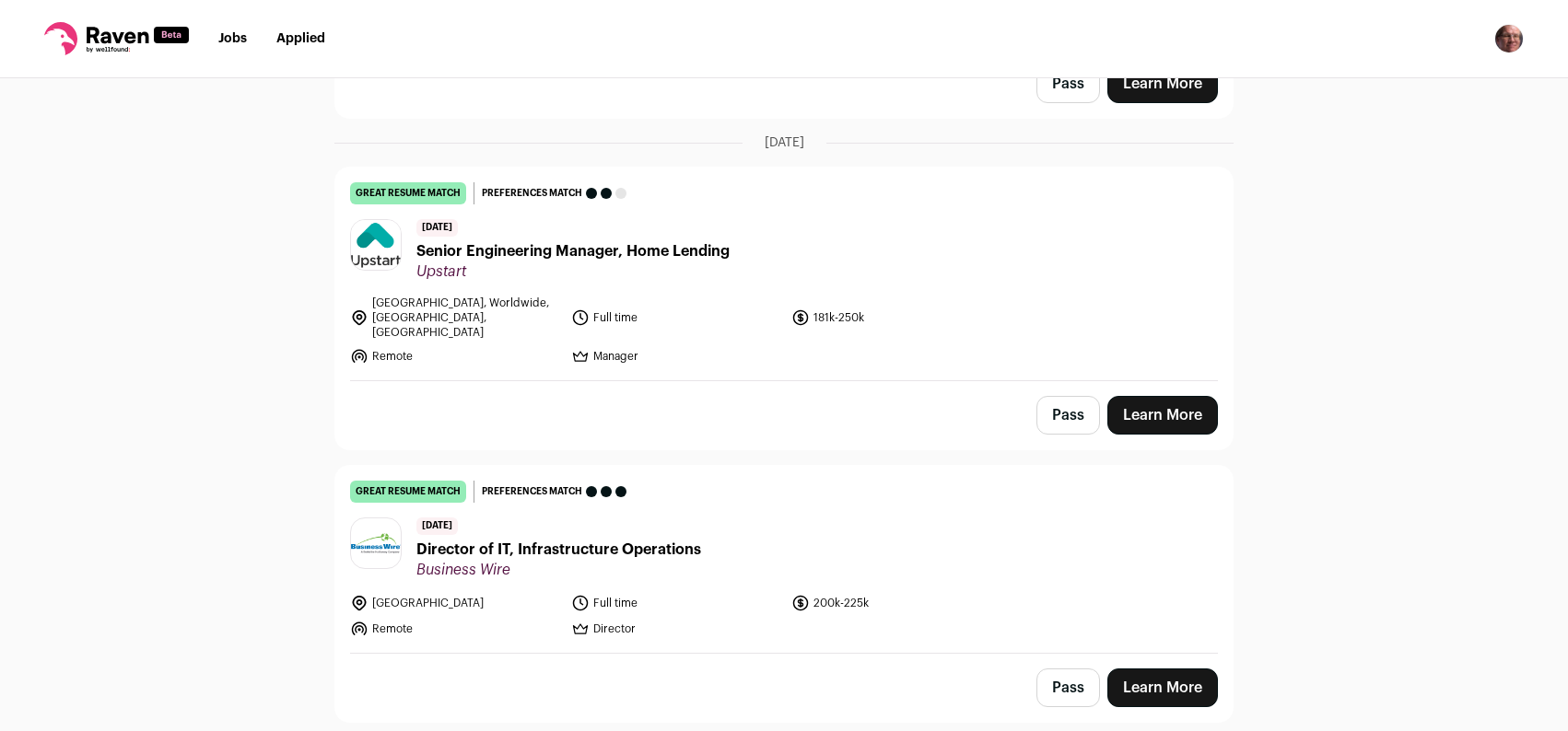
click at [1070, 396] on button "Pass" at bounding box center [1067, 414] width 64 height 38
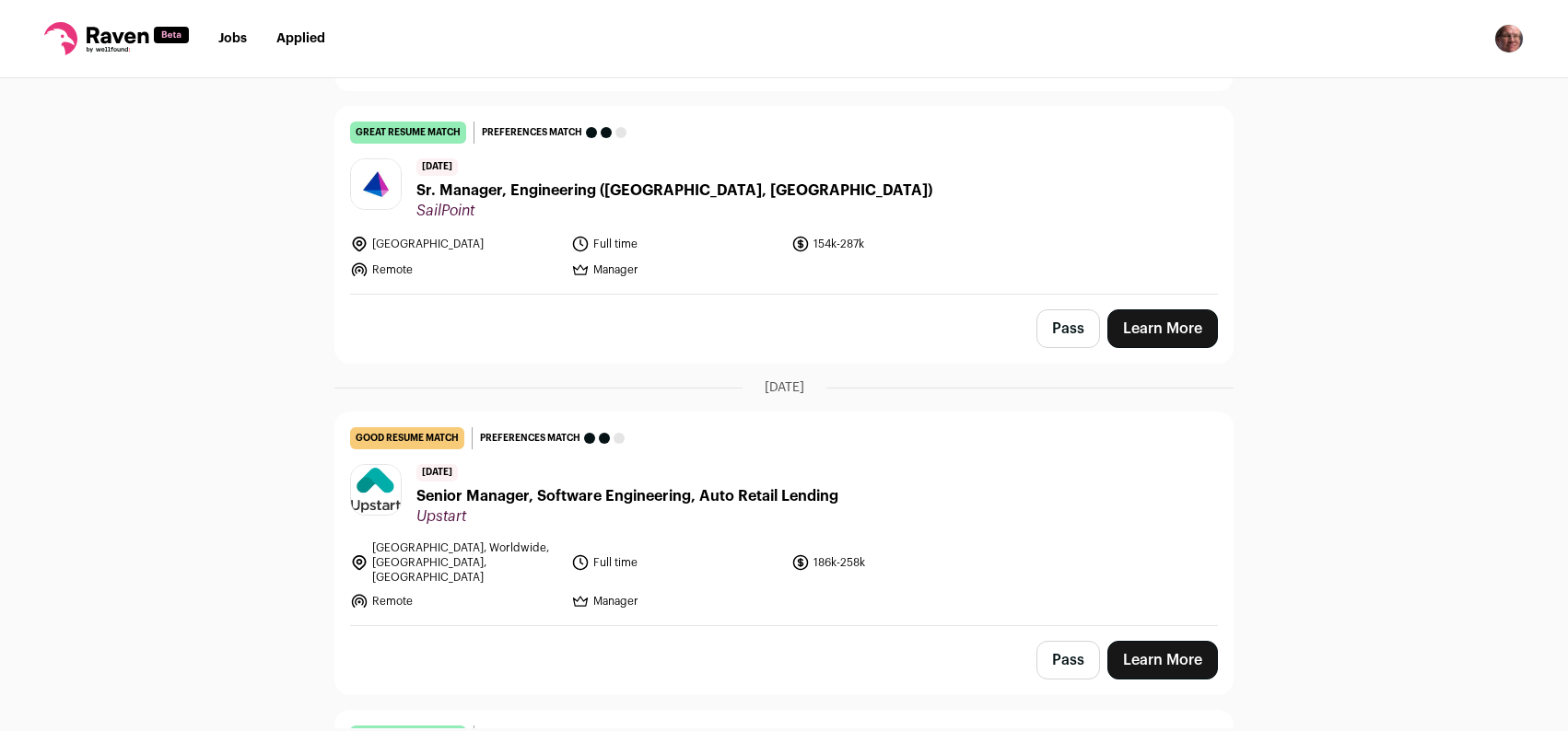
scroll to position [475, 0]
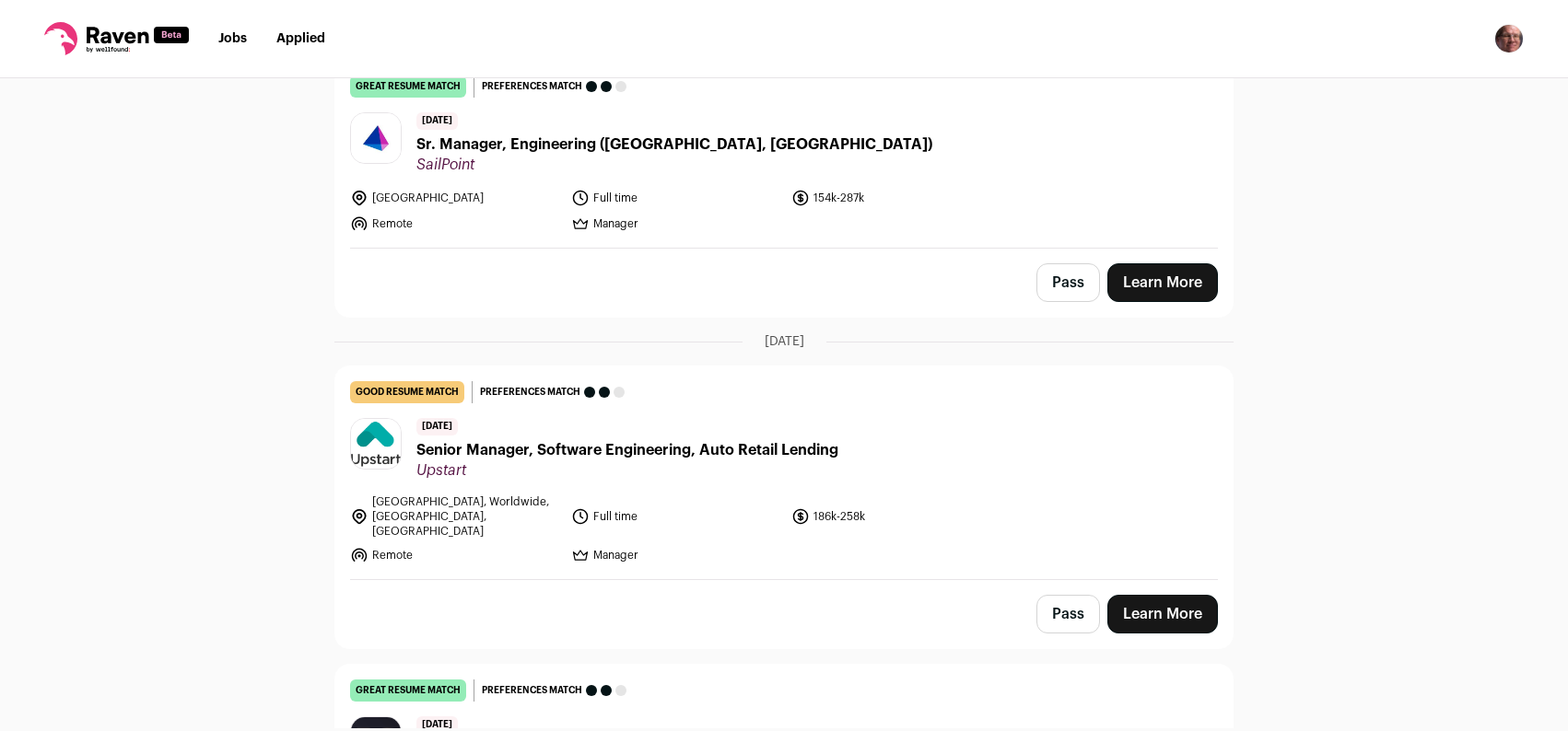
click at [1070, 598] on button "Pass" at bounding box center [1067, 613] width 64 height 38
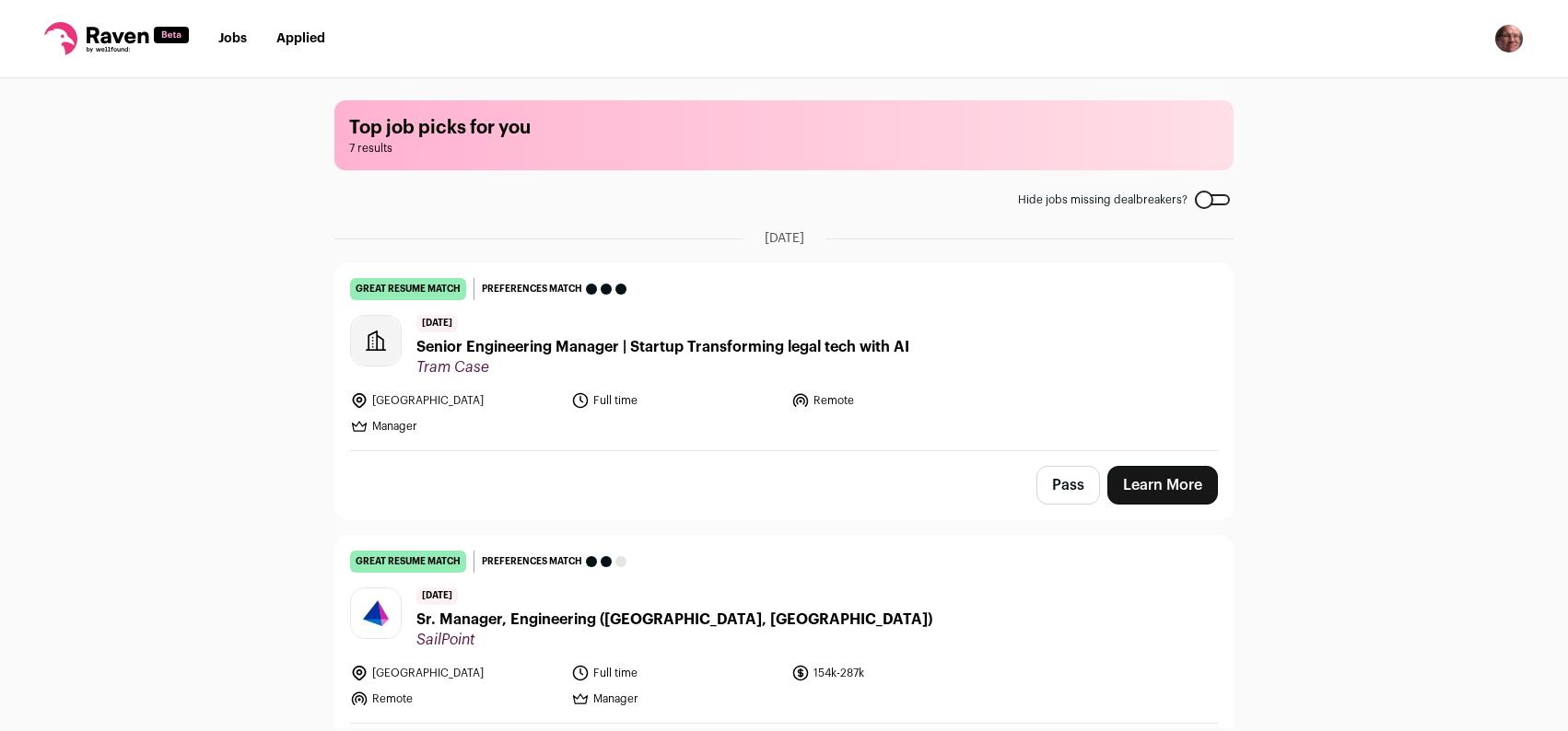
click at [296, 38] on link "Applied" at bounding box center [301, 38] width 49 height 13
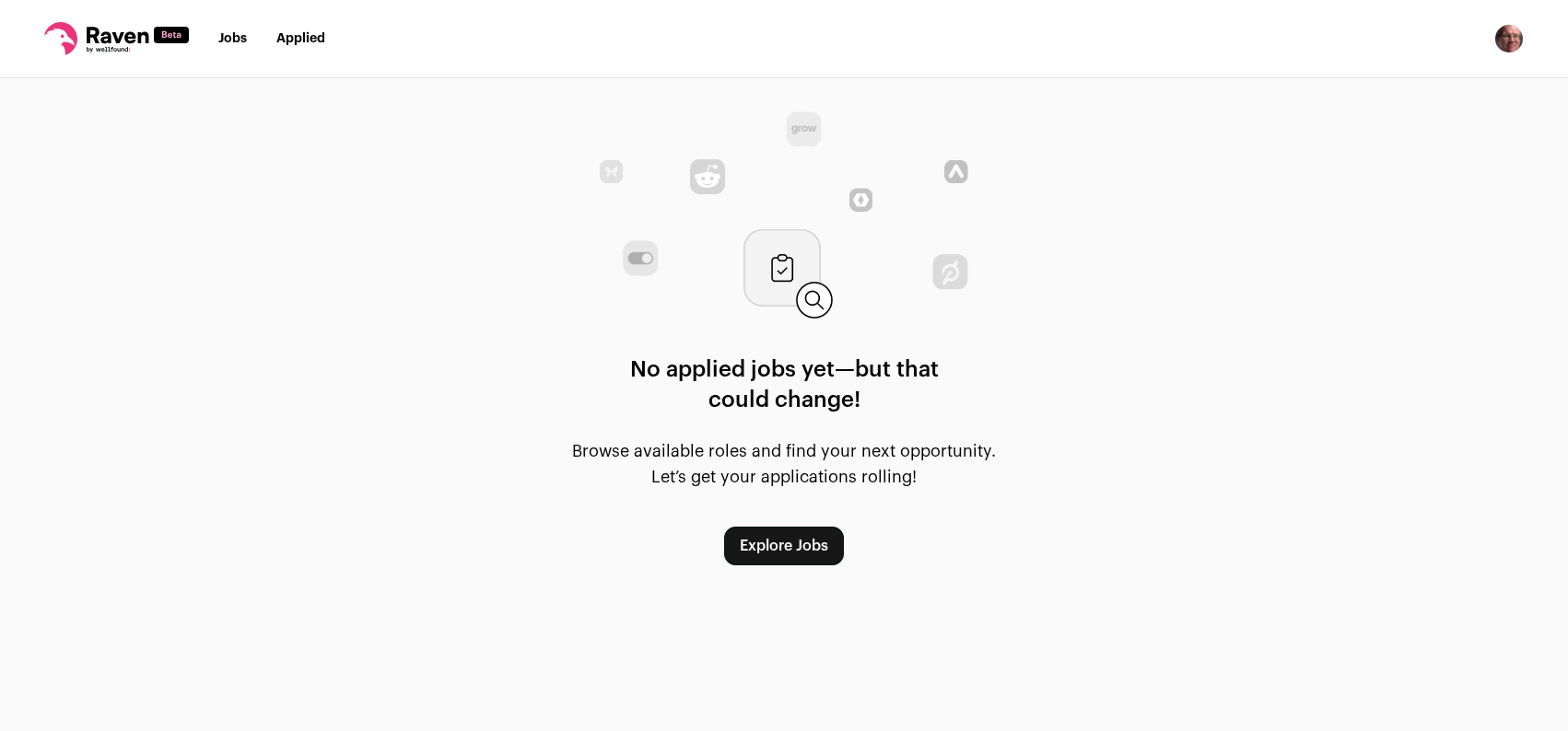
click at [816, 528] on link "Explore Jobs" at bounding box center [784, 546] width 120 height 38
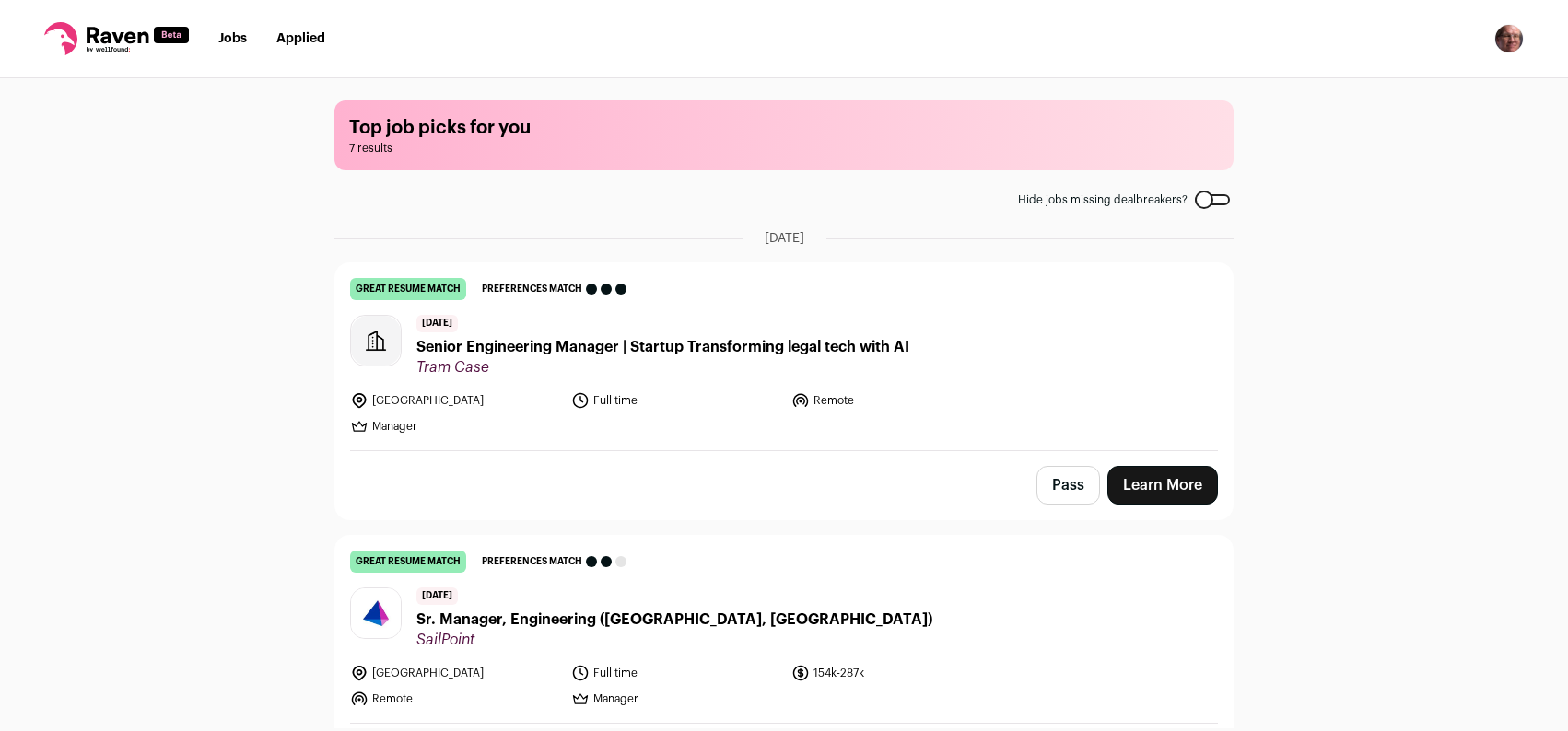
click at [747, 8] on nav "Jobs Applied Settings Notifications Preferences Resume FAQs Logout" at bounding box center [784, 39] width 1568 height 78
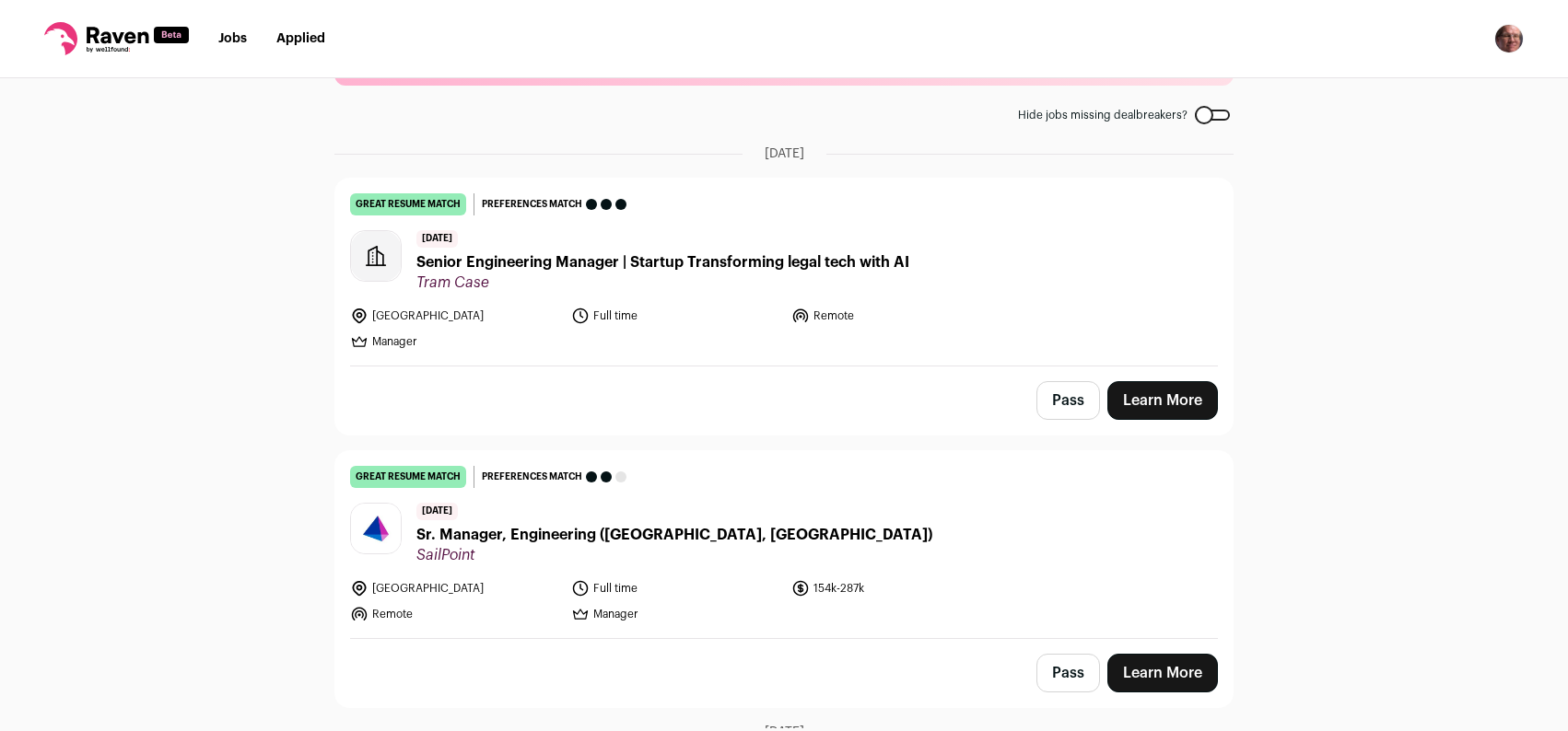
scroll to position [85, 0]
